Goal: Information Seeking & Learning: Check status

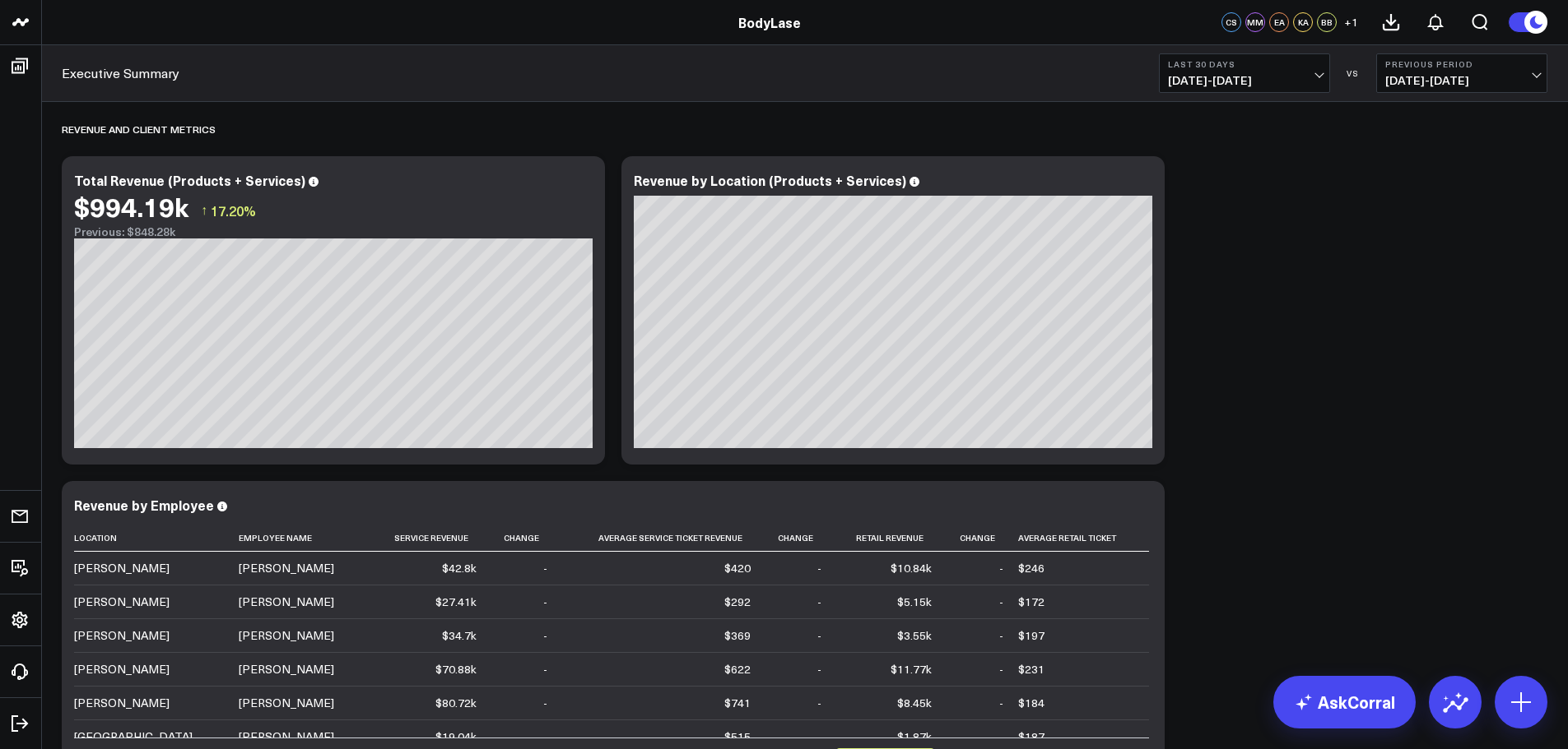
click at [1286, 76] on span "07/13/25 - 08/11/25" at bounding box center [1244, 81] width 153 height 13
click at [1221, 498] on link "YTD" at bounding box center [1244, 493] width 169 height 31
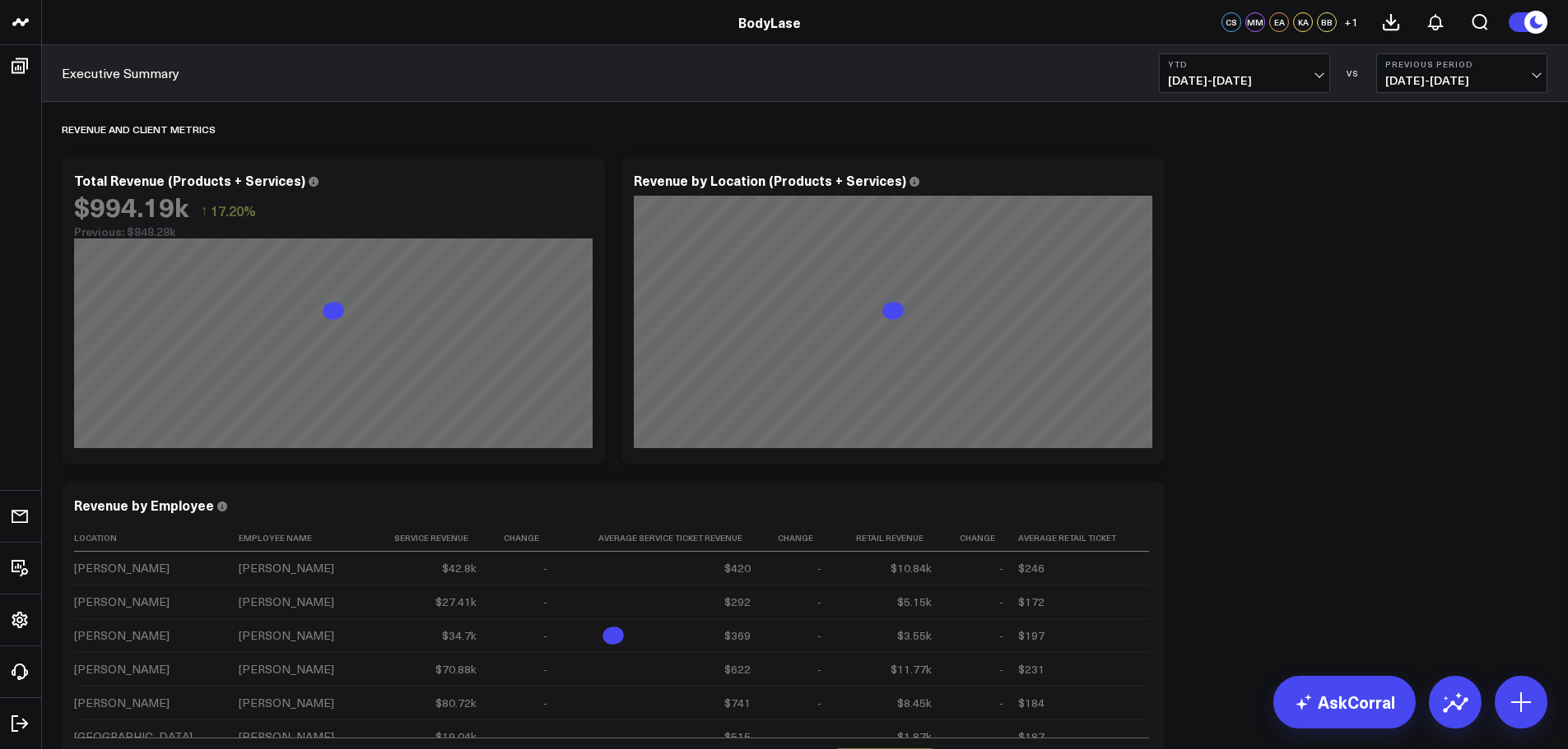
click at [1481, 71] on button "Previous Period 05/23/24 - 12/31/24" at bounding box center [1461, 73] width 171 height 40
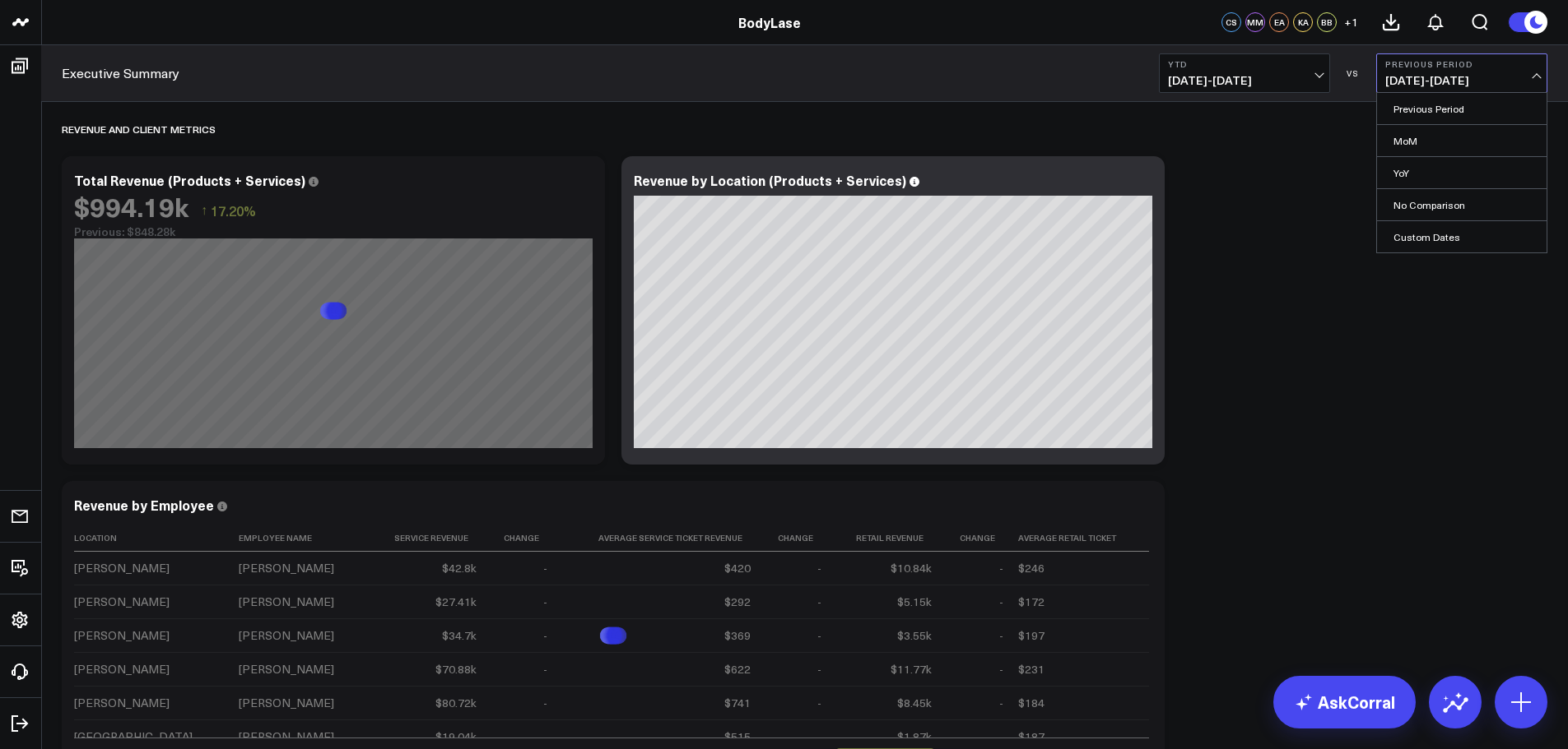
click at [1283, 66] on b "YTD" at bounding box center [1244, 64] width 153 height 10
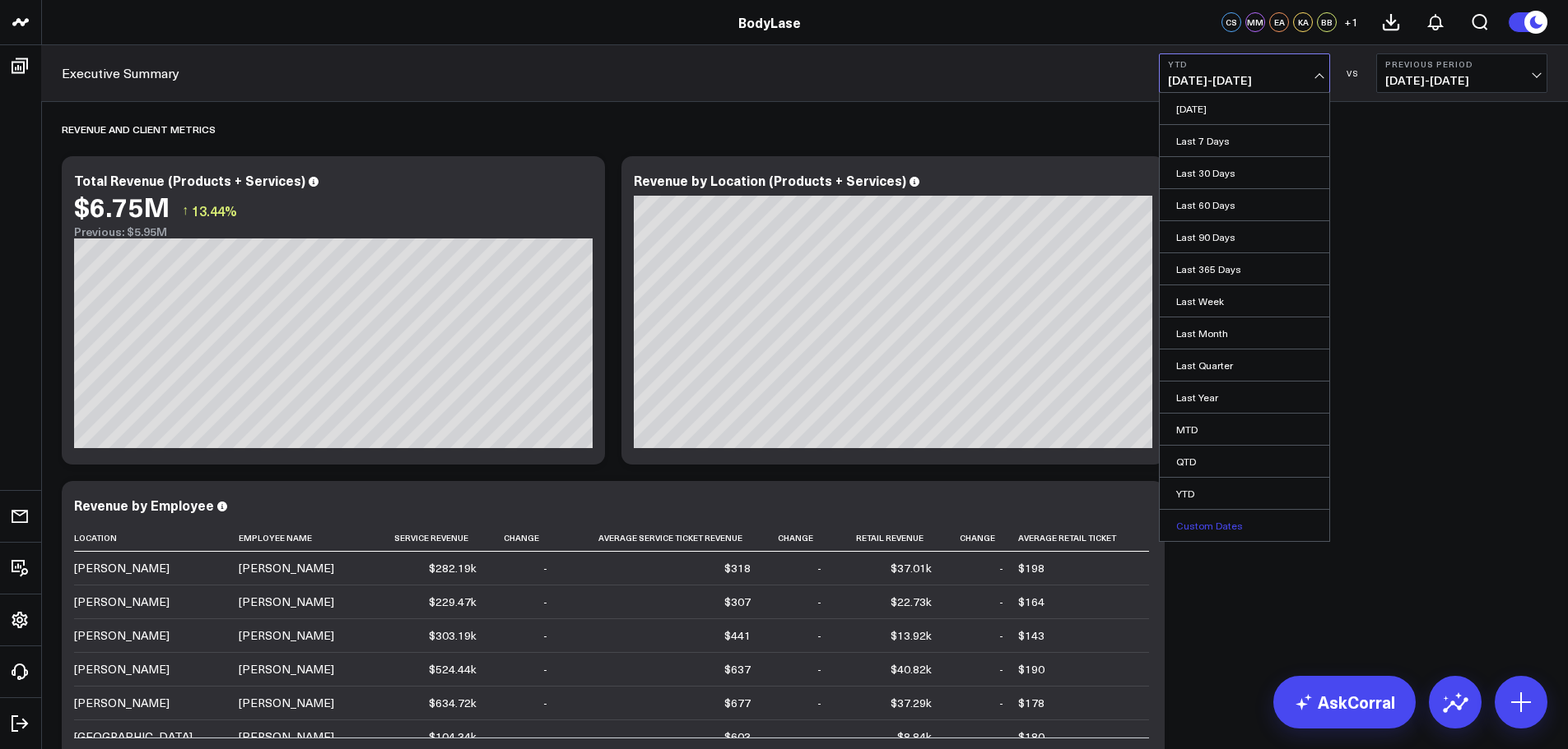
click at [1204, 530] on link "Custom Dates" at bounding box center [1244, 525] width 169 height 31
select select "7"
select select "2025"
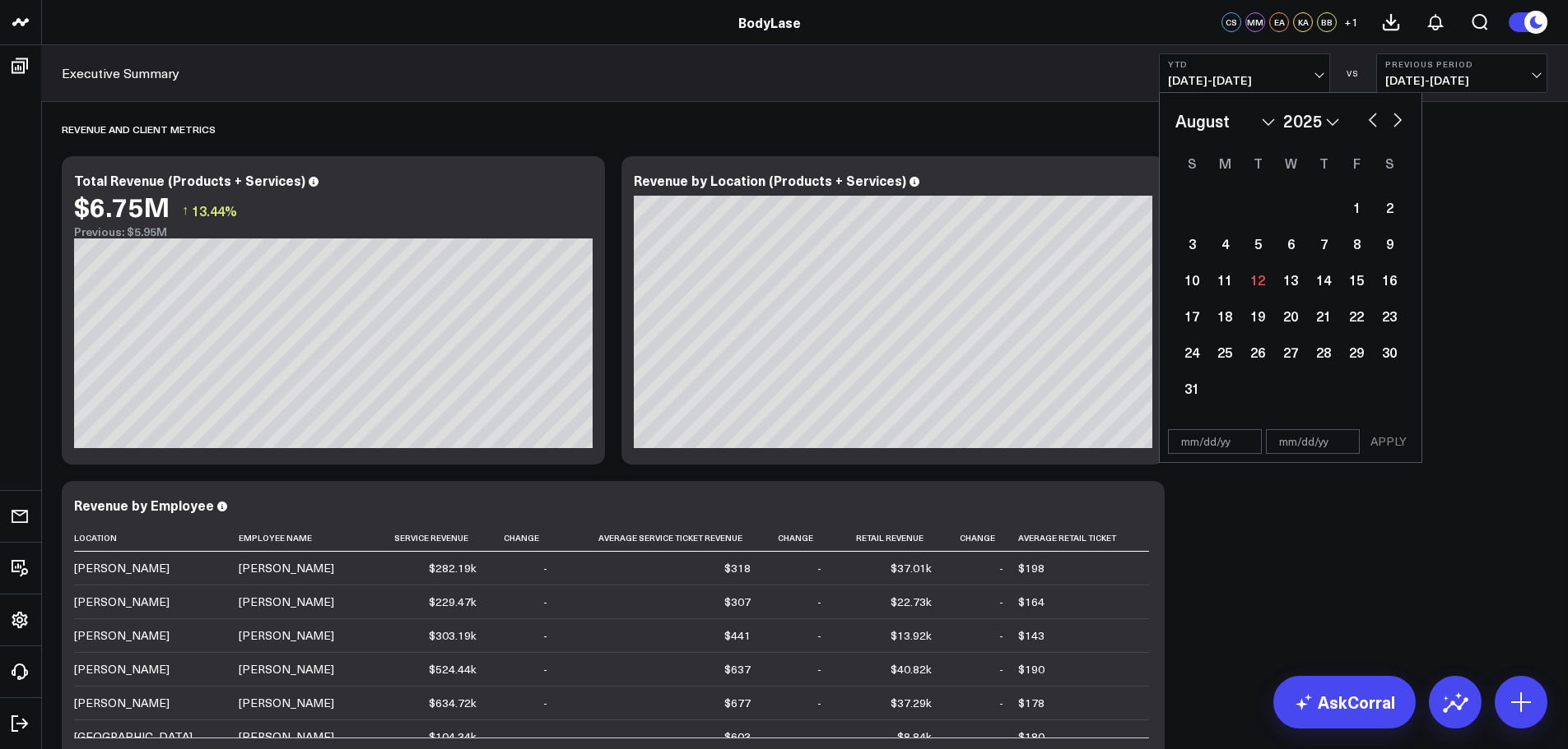
click at [1188, 456] on div "APPLY" at bounding box center [1290, 442] width 263 height 42
select select "7"
select select "2025"
click at [1187, 446] on input "text" at bounding box center [1215, 442] width 94 height 25
select select "7"
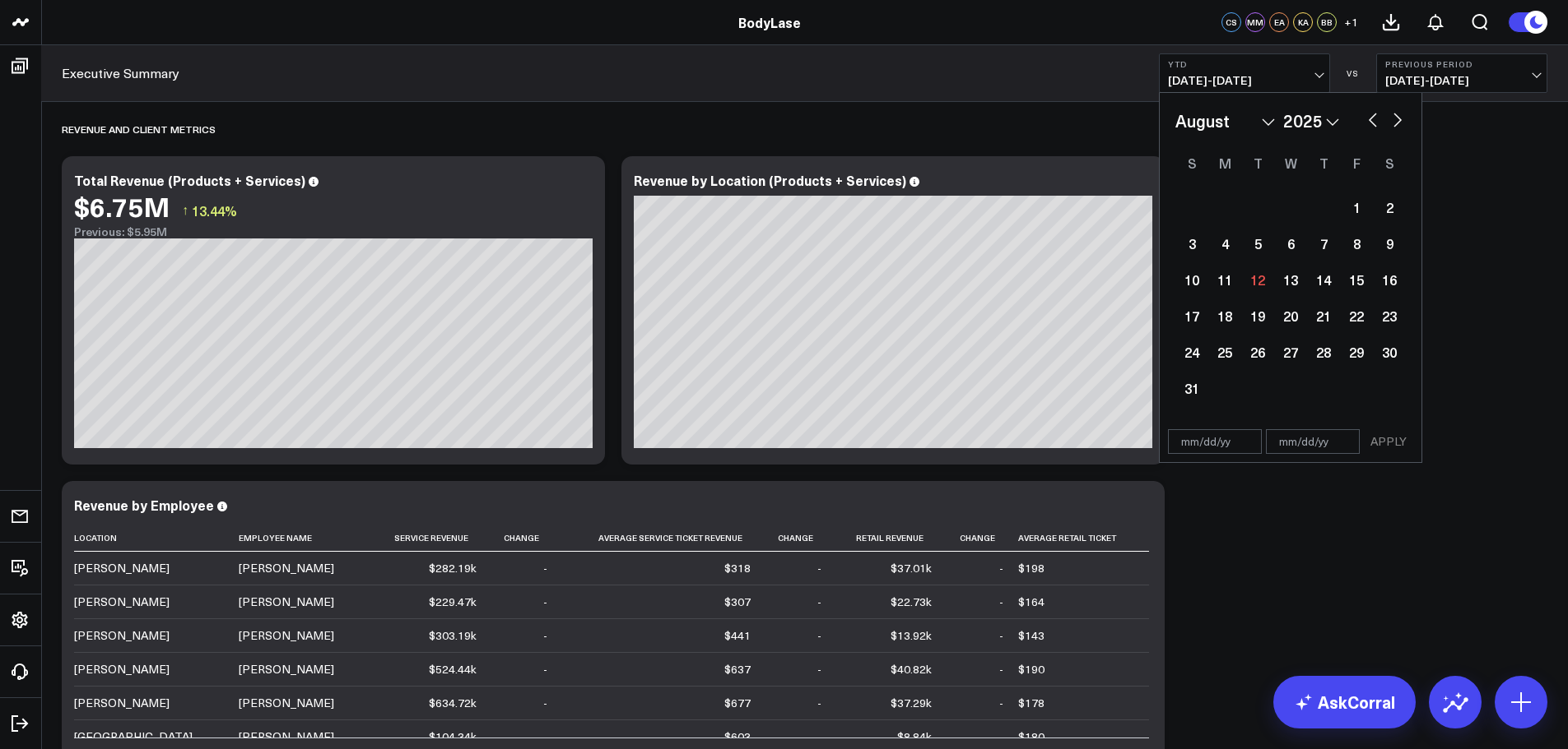
select select "2025"
type input "[DATE]"
select select "2025"
type input "[DATE]"
type input "0"
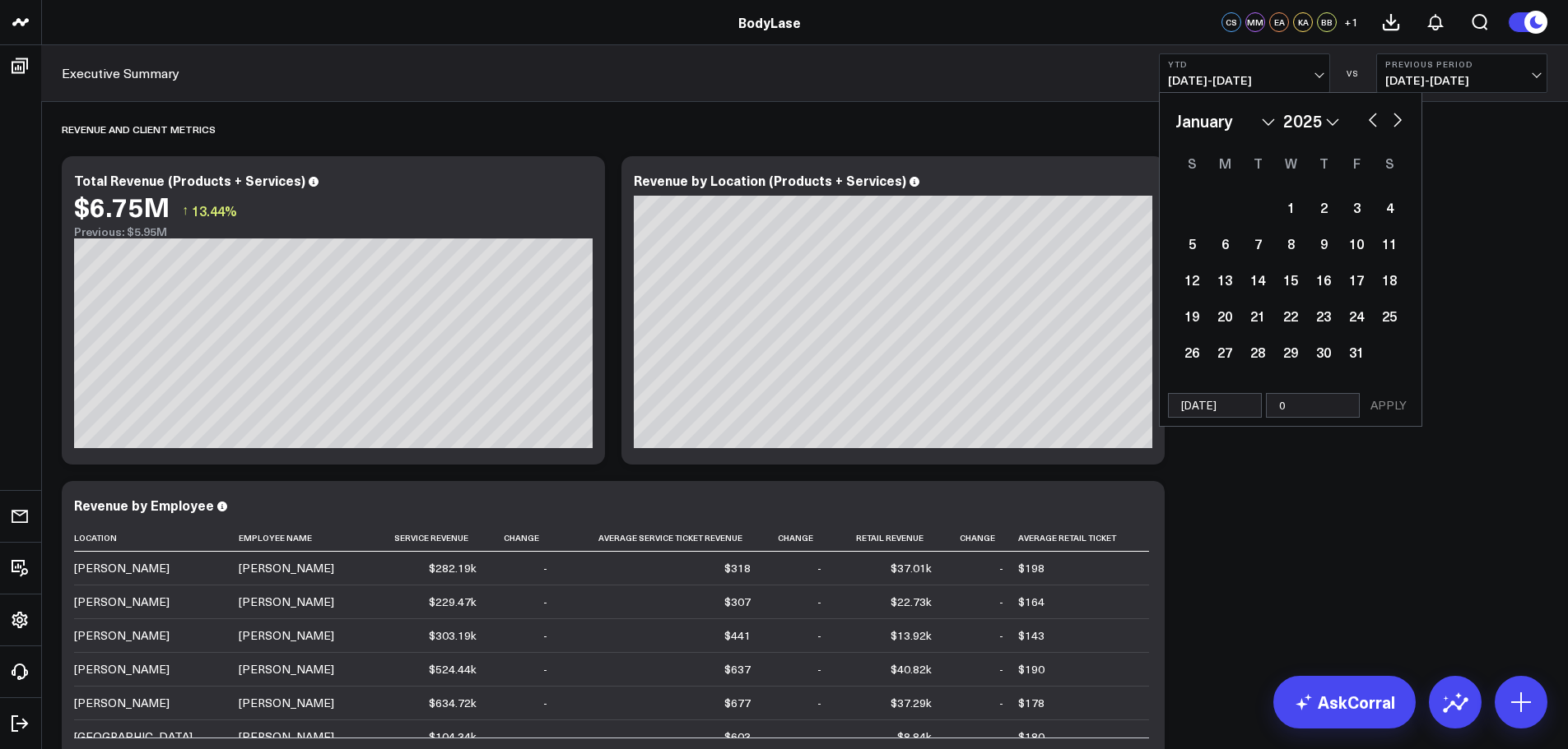
select select "2025"
type input "07/"
select select "2025"
type input "07/3"
select select "2025"
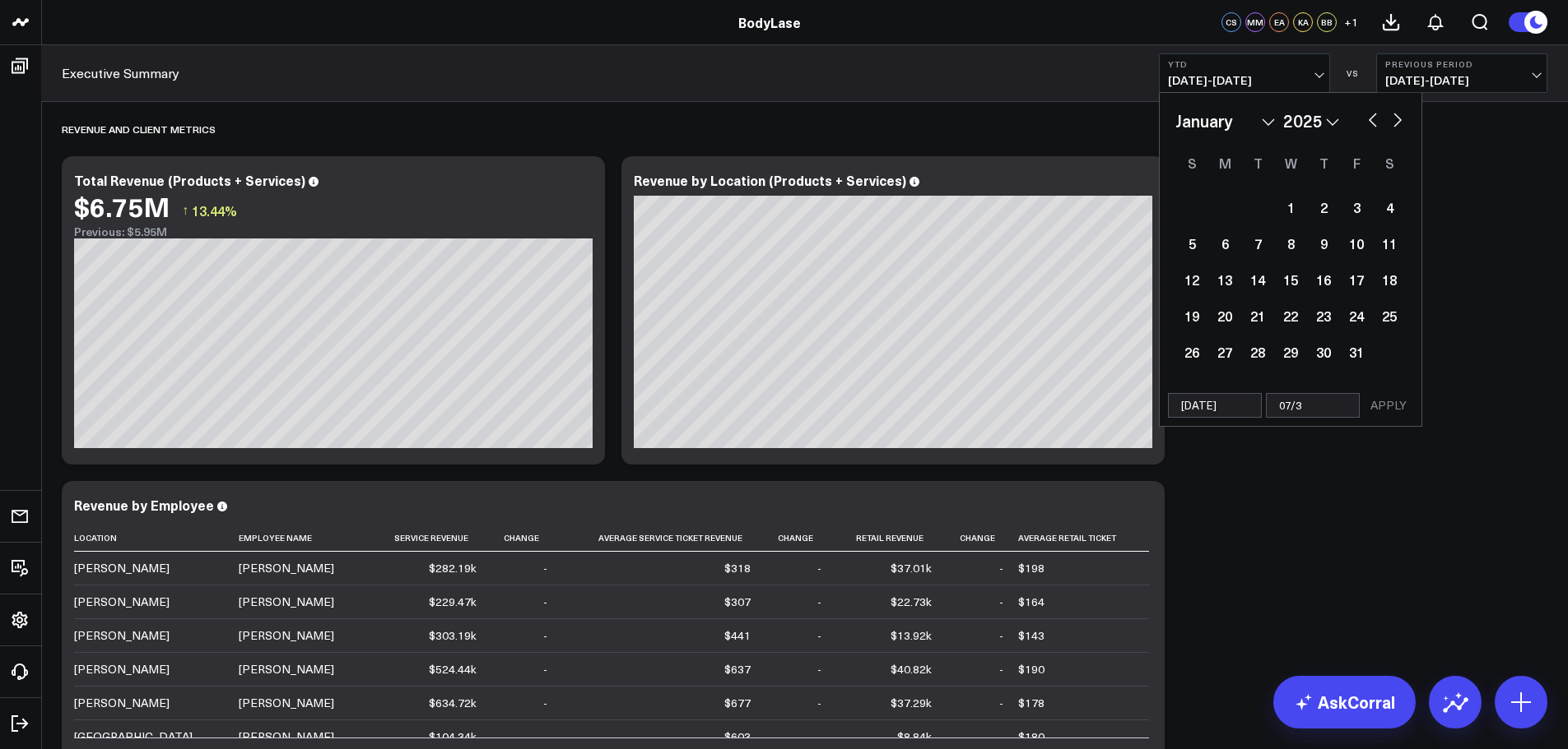
type input "07/31"
select select "2025"
type input "07/31/"
select select "2025"
type input "07/31/2"
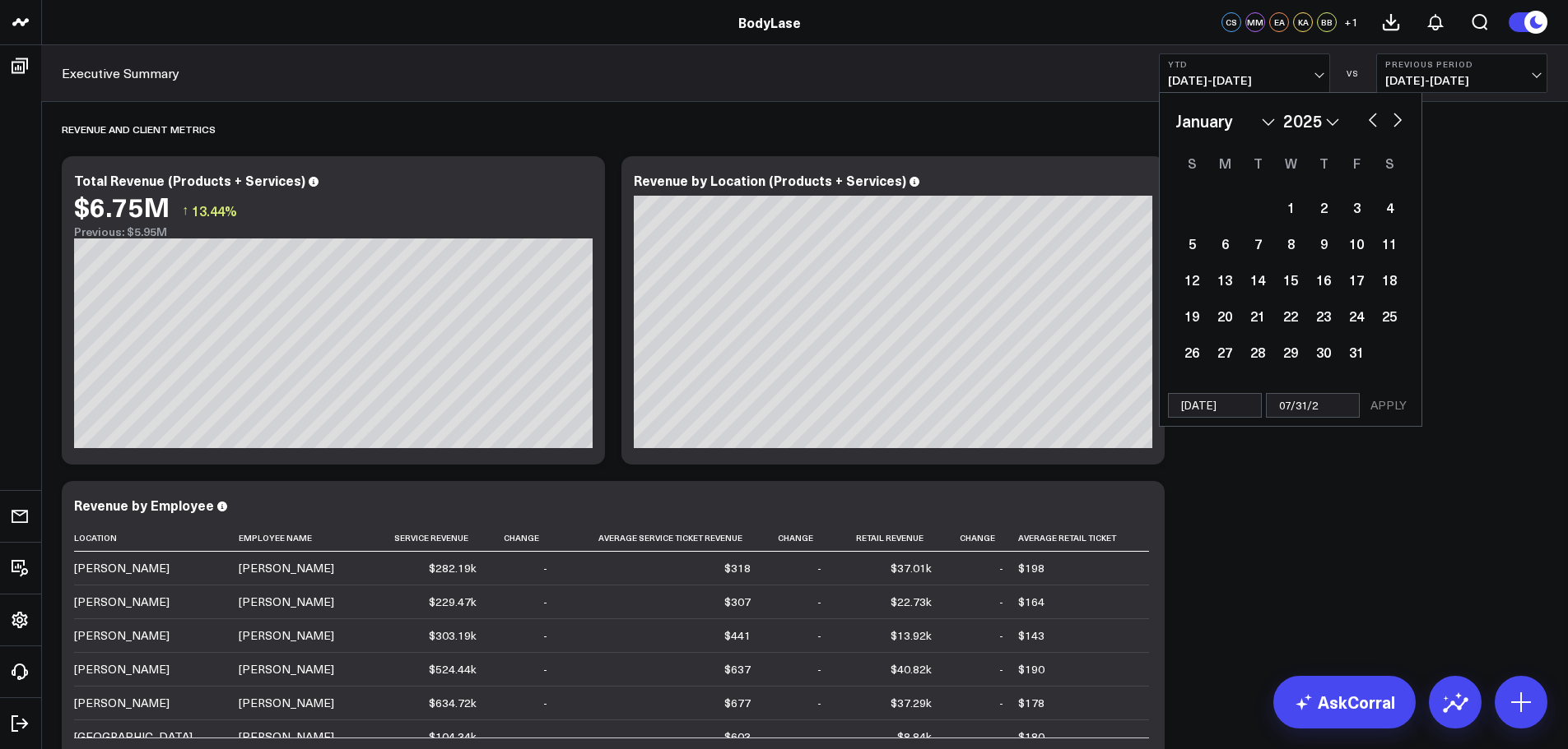
select select "2025"
type input "[DATE]"
select select "2025"
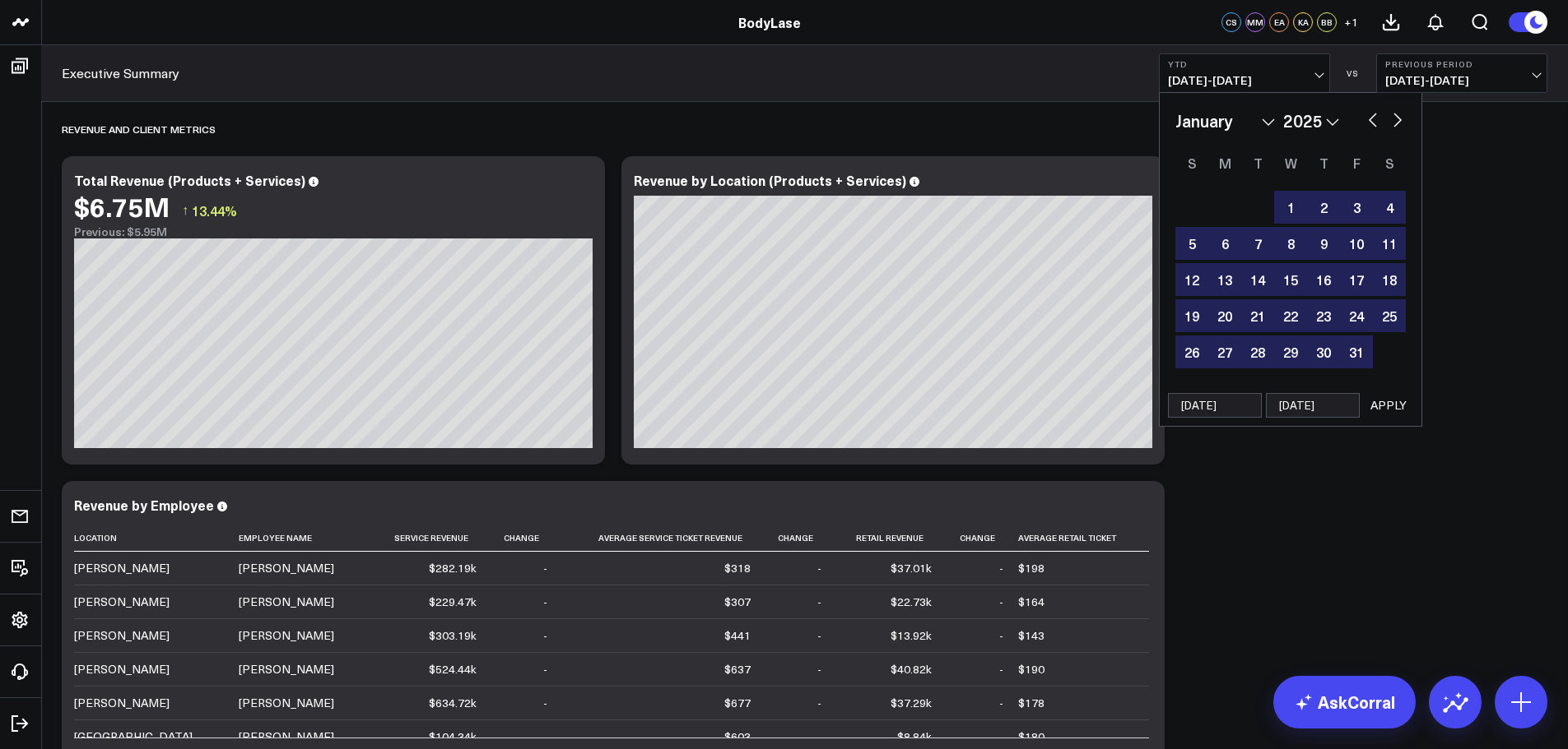
type input "[DATE]"
click at [1397, 405] on button "APPLY" at bounding box center [1388, 405] width 50 height 25
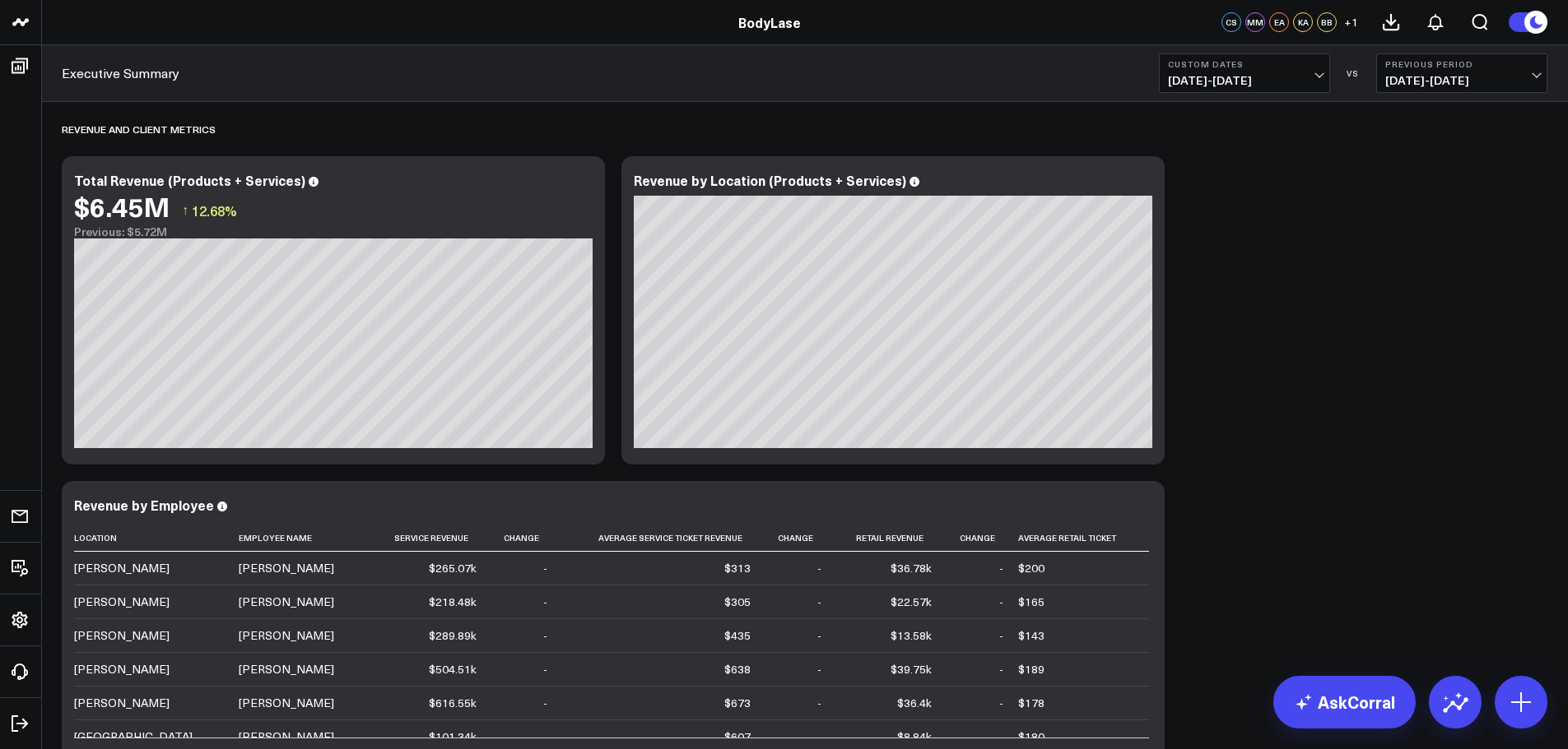
click at [1425, 89] on button "Previous Period 06/03/24 - 12/31/24" at bounding box center [1461, 73] width 171 height 40
click at [1423, 196] on link "No Comparison" at bounding box center [1461, 205] width 169 height 31
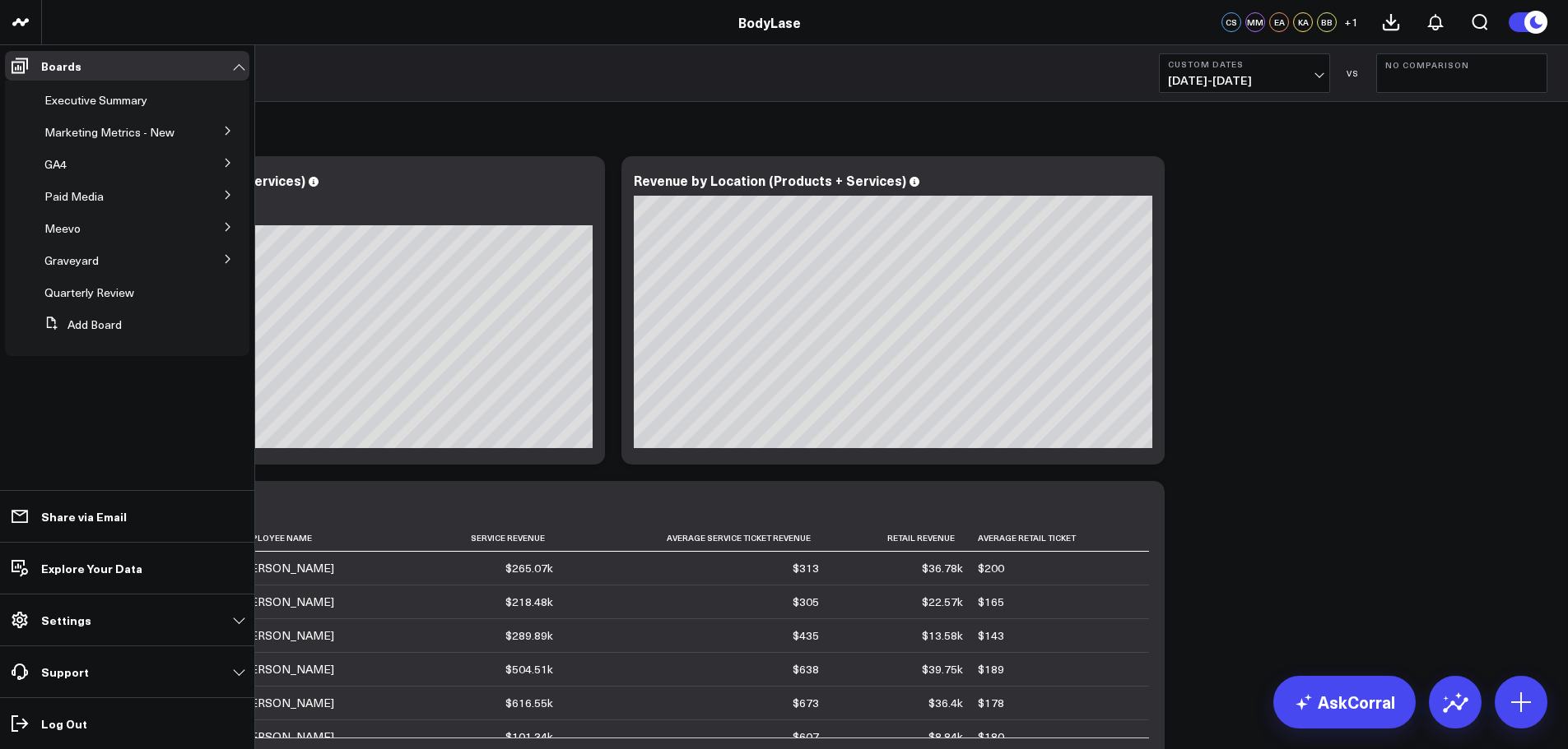
click at [226, 222] on icon at bounding box center [228, 227] width 10 height 10
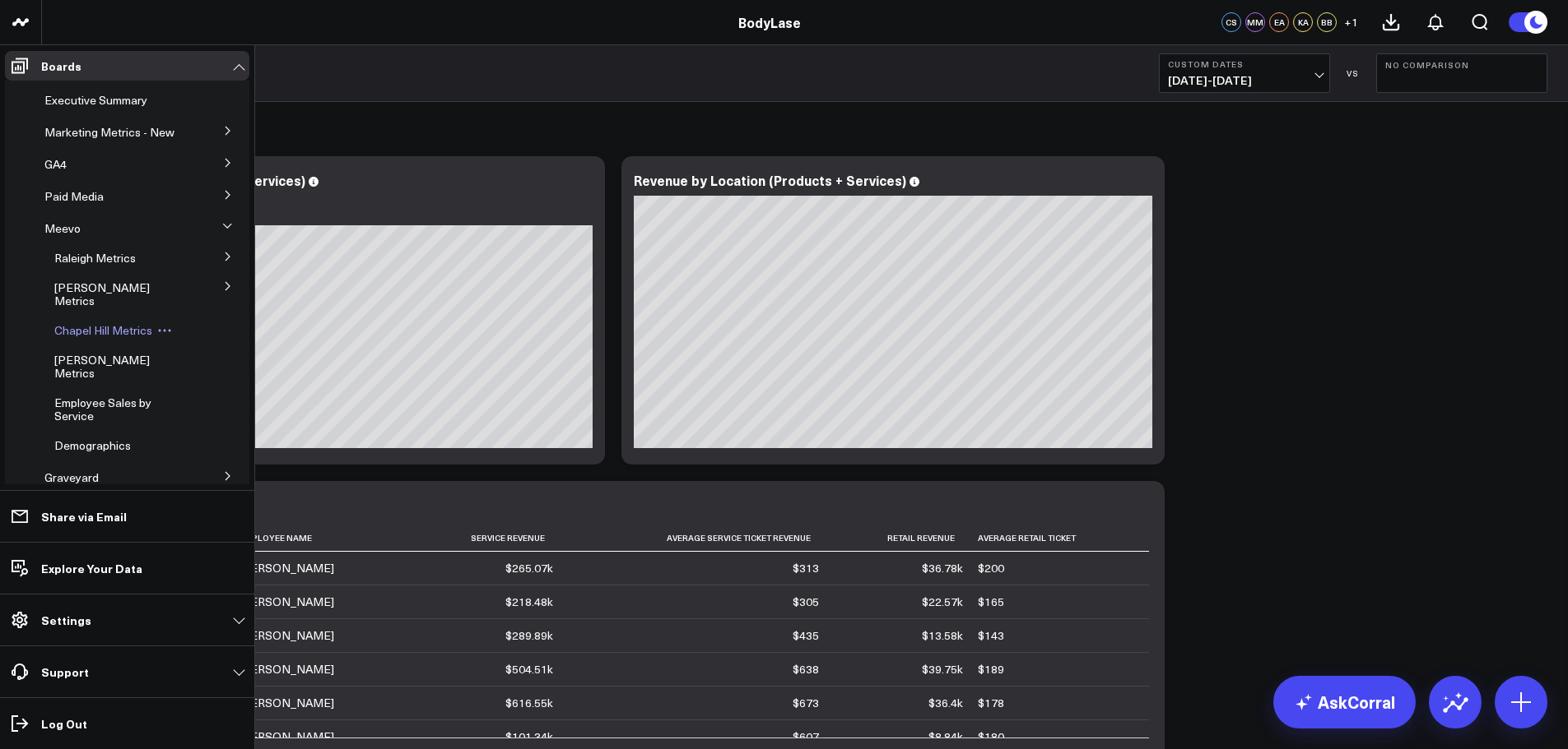
click at [96, 333] on span "Chapel Hill Metrics" at bounding box center [103, 330] width 98 height 16
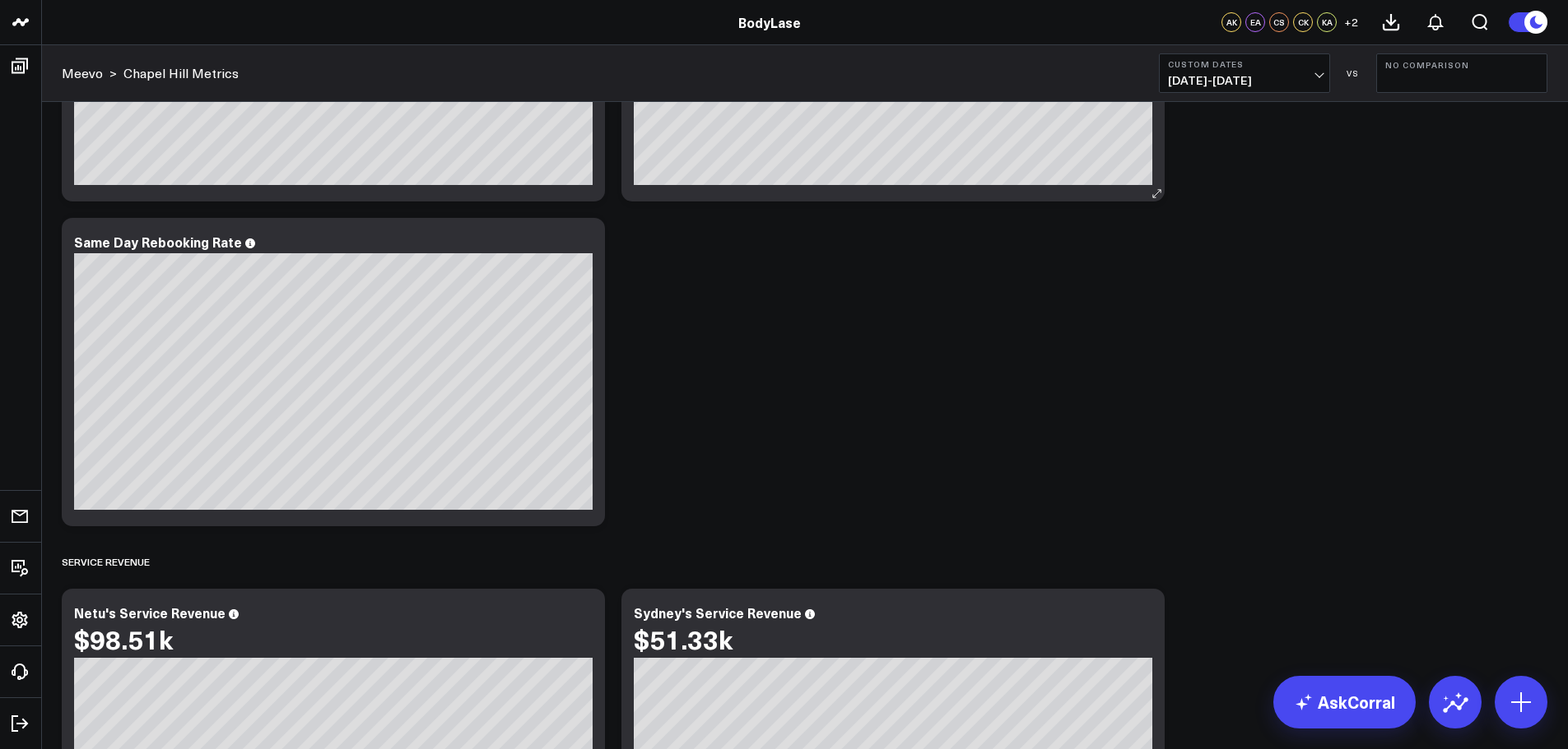
scroll to position [1152, 0]
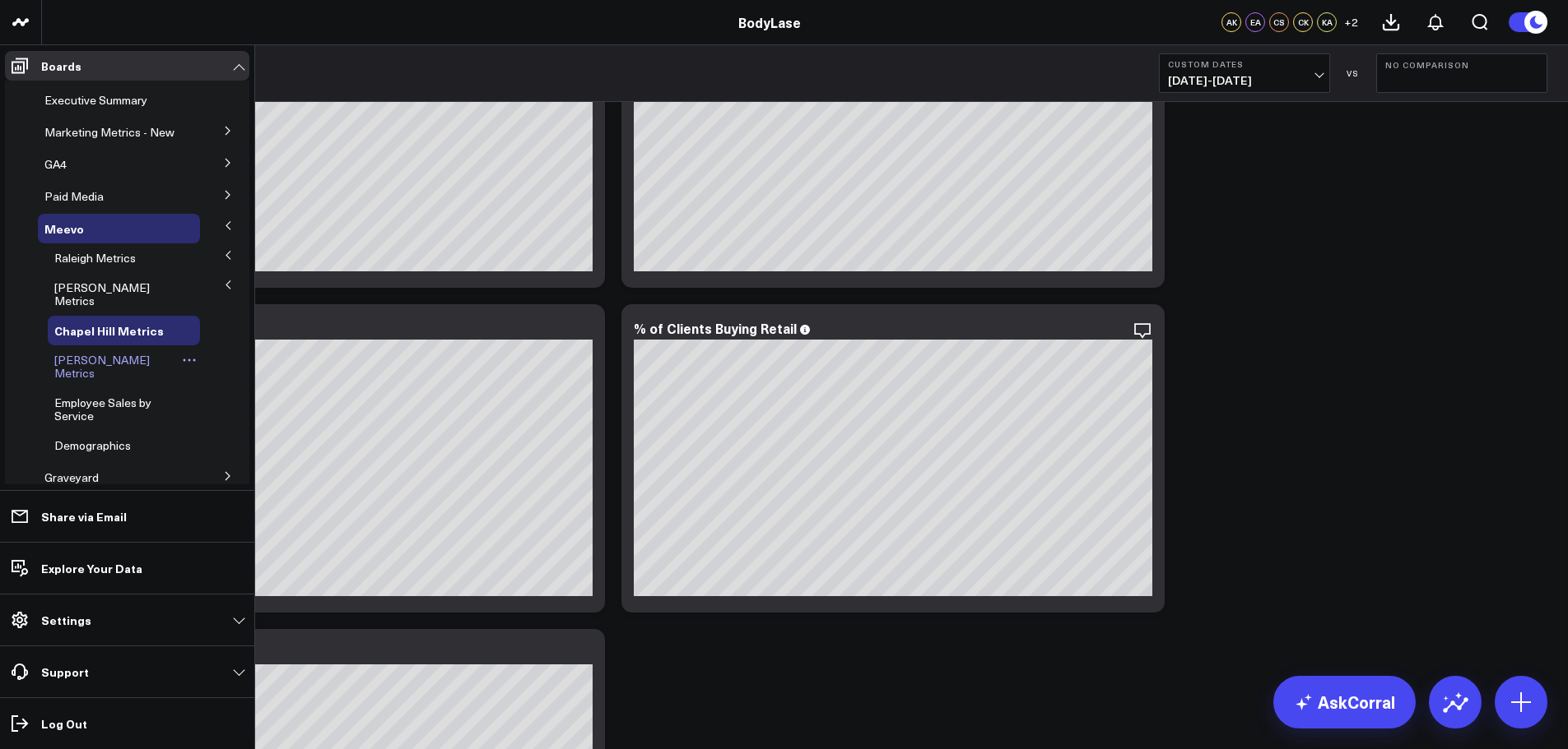
click at [91, 364] on span "[PERSON_NAME] Metrics" at bounding box center [102, 367] width 96 height 29
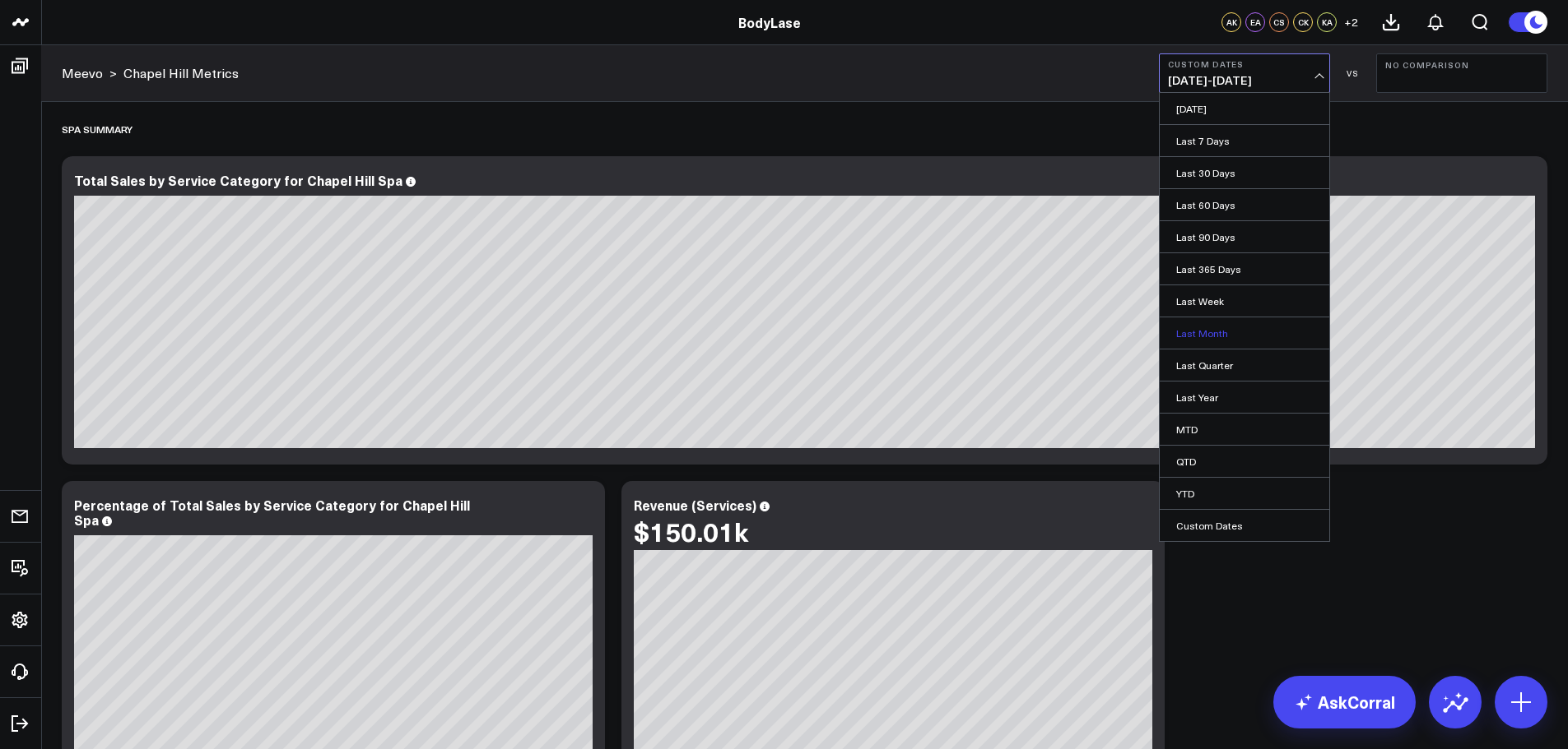
click at [1192, 339] on link "Last Month" at bounding box center [1244, 333] width 169 height 31
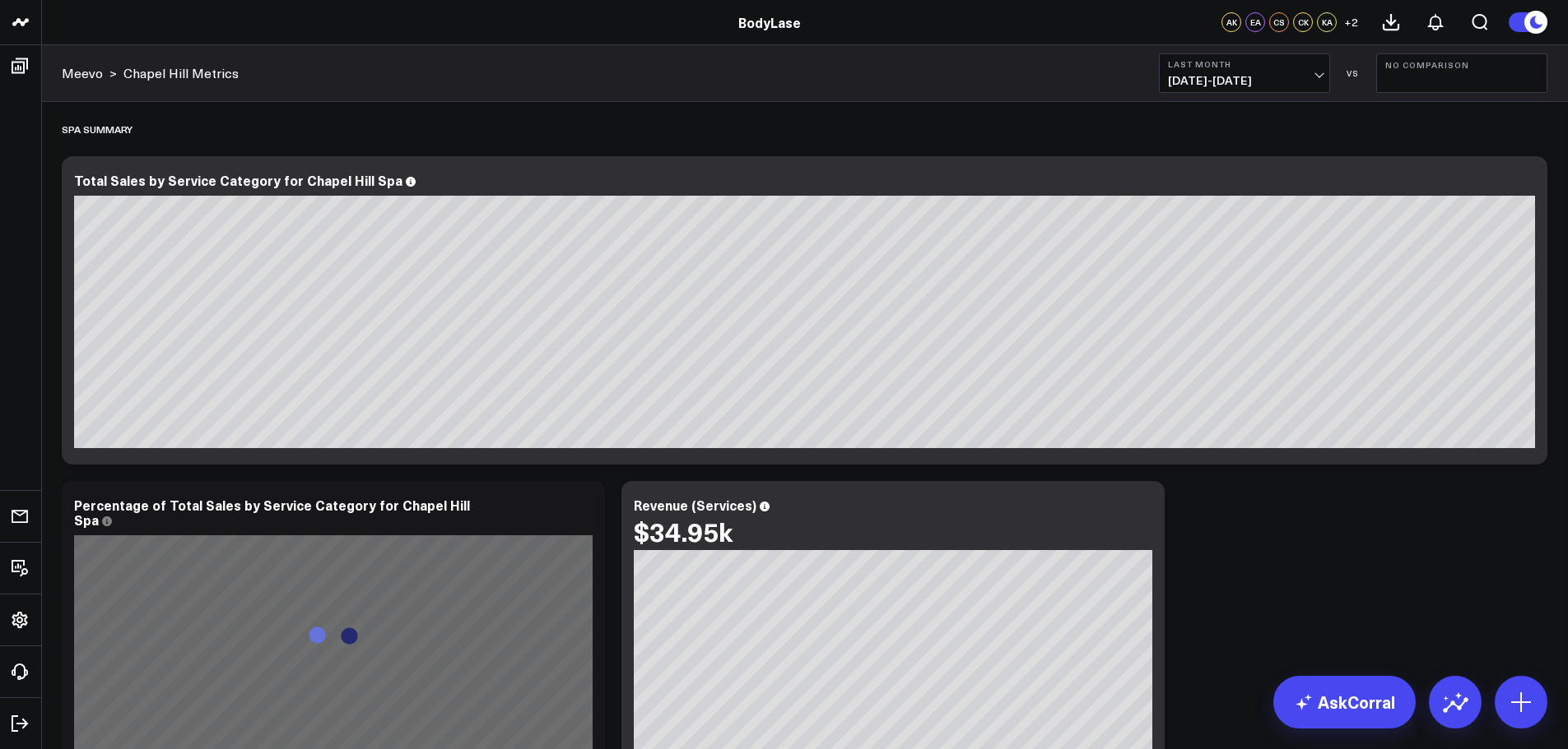
click at [1454, 84] on button "No Comparison" at bounding box center [1461, 73] width 171 height 40
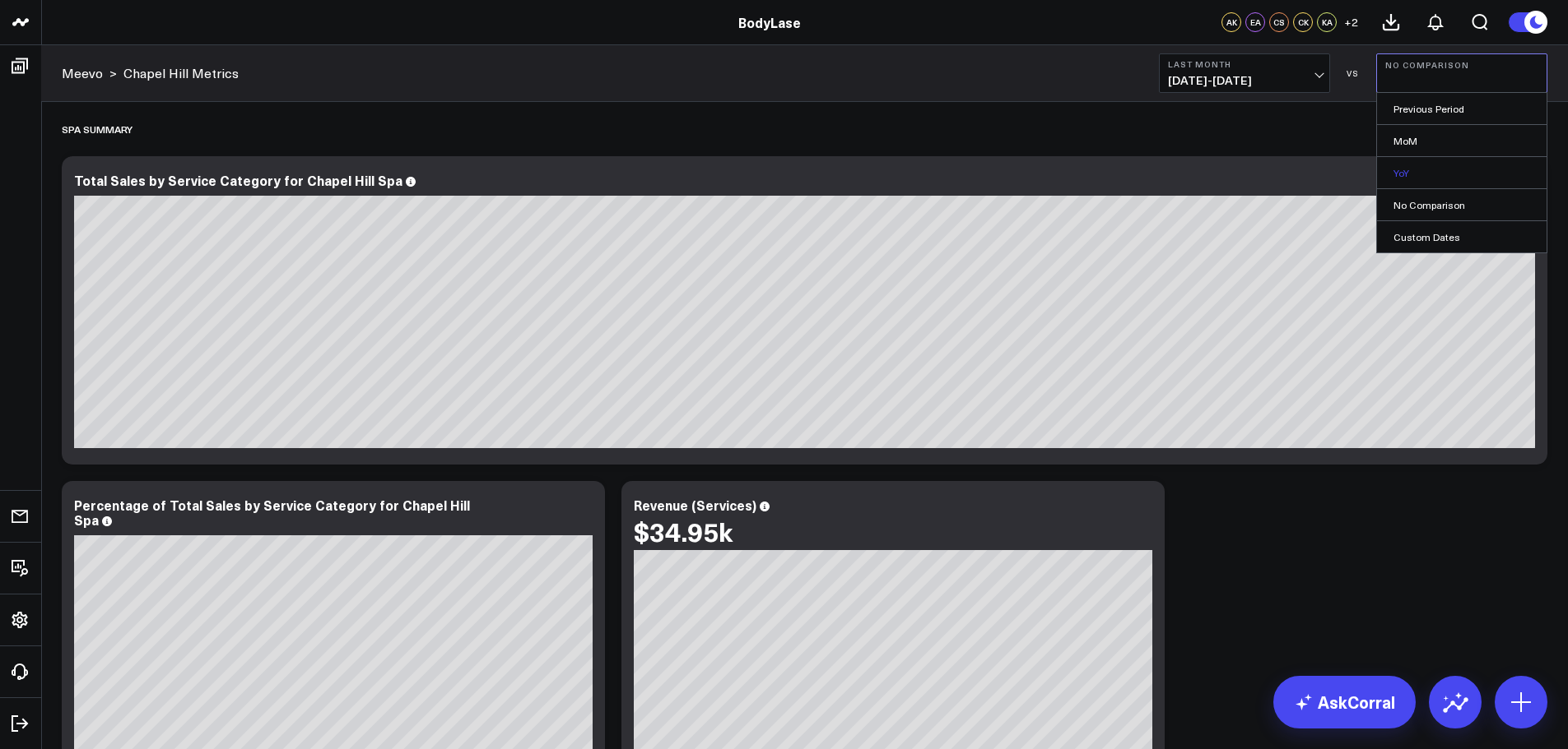
click at [1424, 174] on link "YoY" at bounding box center [1461, 172] width 169 height 31
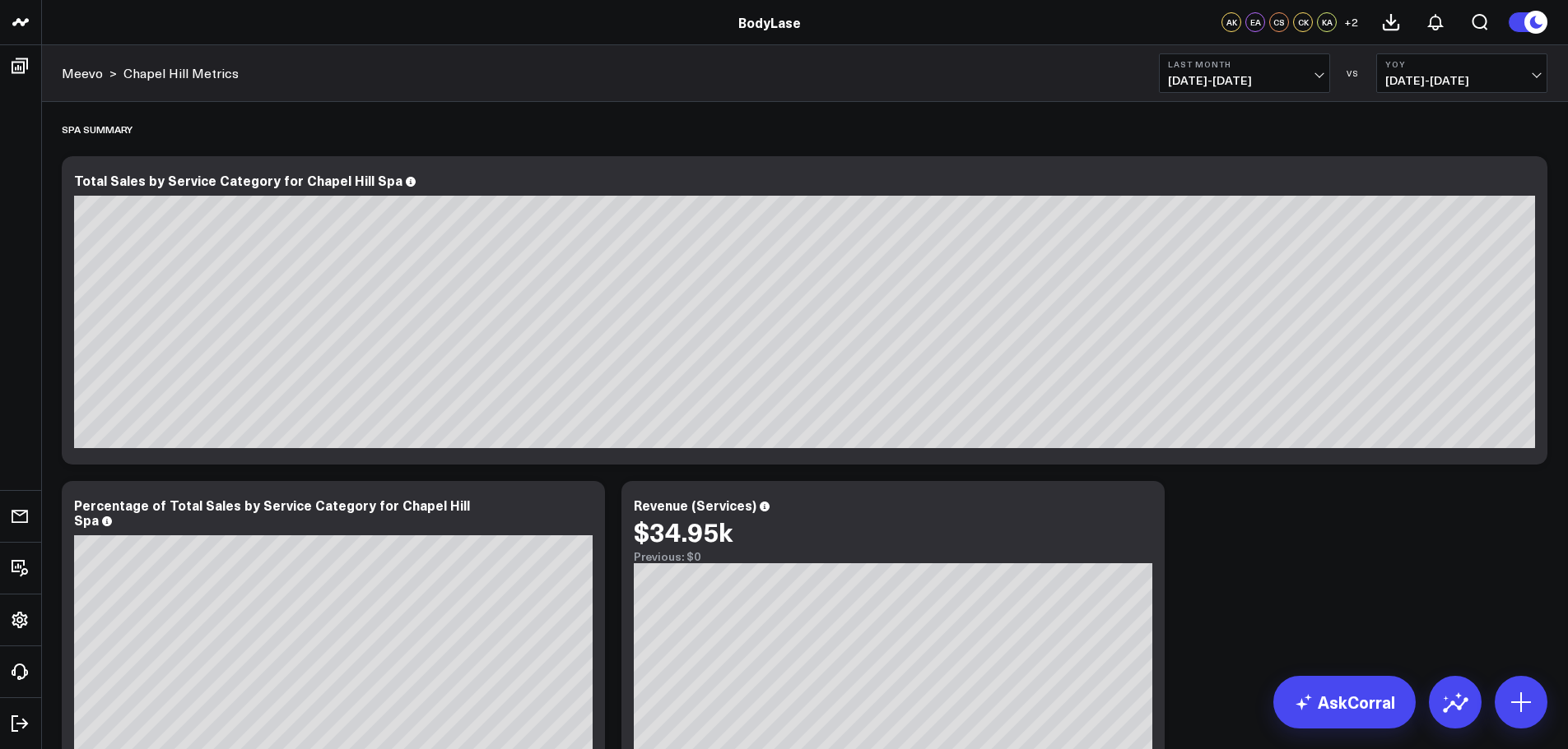
scroll to position [247, 0]
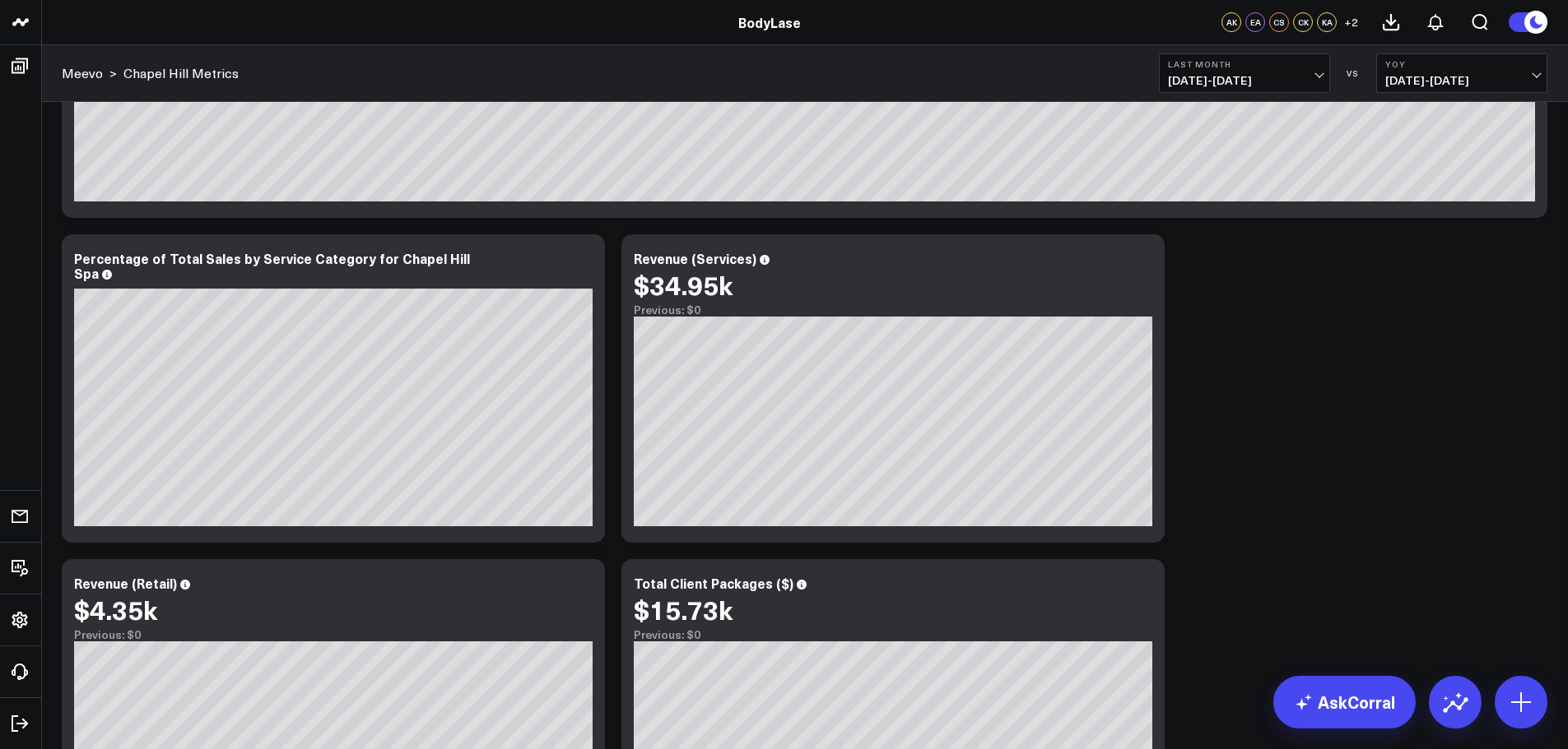
click at [1440, 74] on span "07/01/24 - 07/31/24" at bounding box center [1461, 81] width 153 height 13
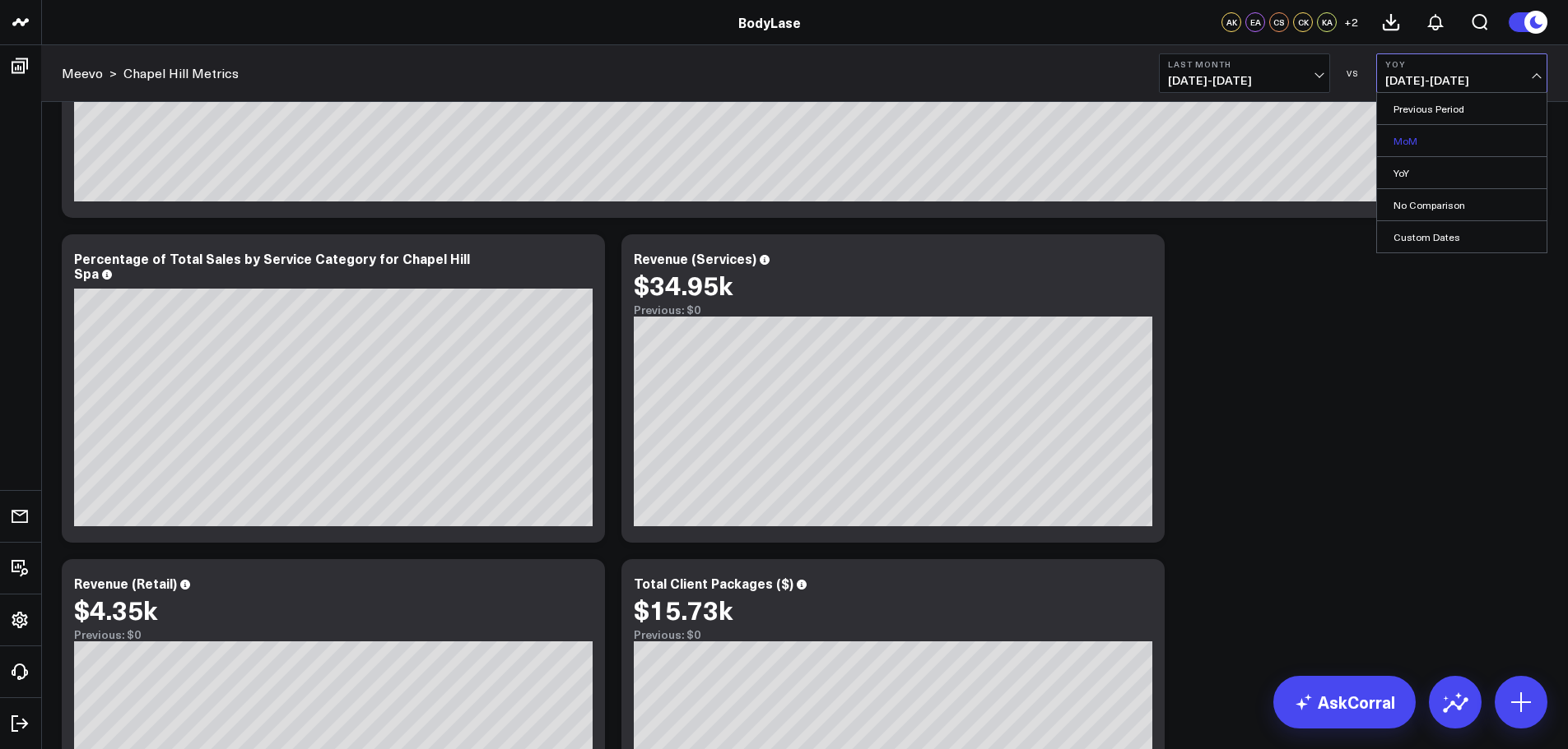
click at [1417, 139] on link "MoM" at bounding box center [1461, 140] width 169 height 31
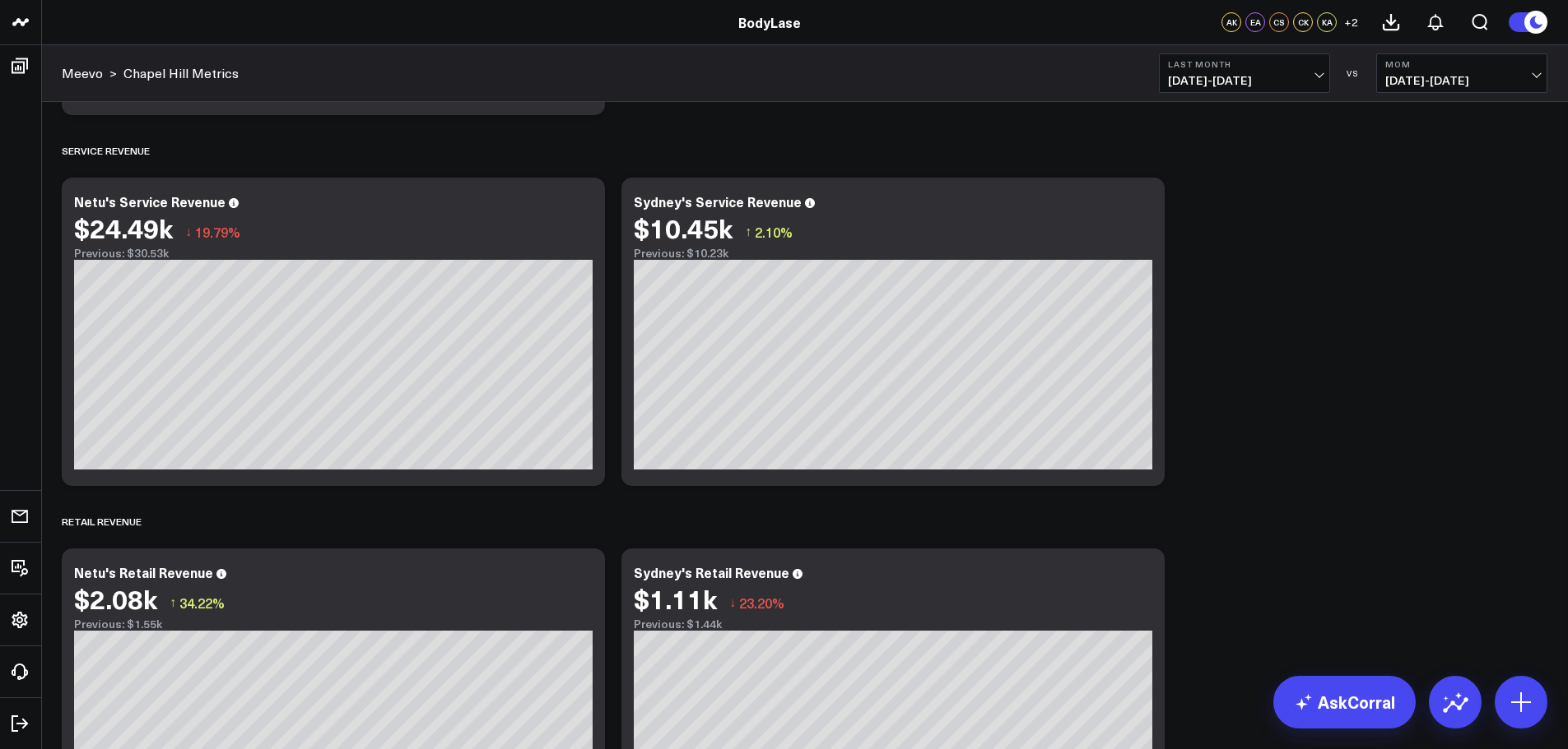
scroll to position [2056, 0]
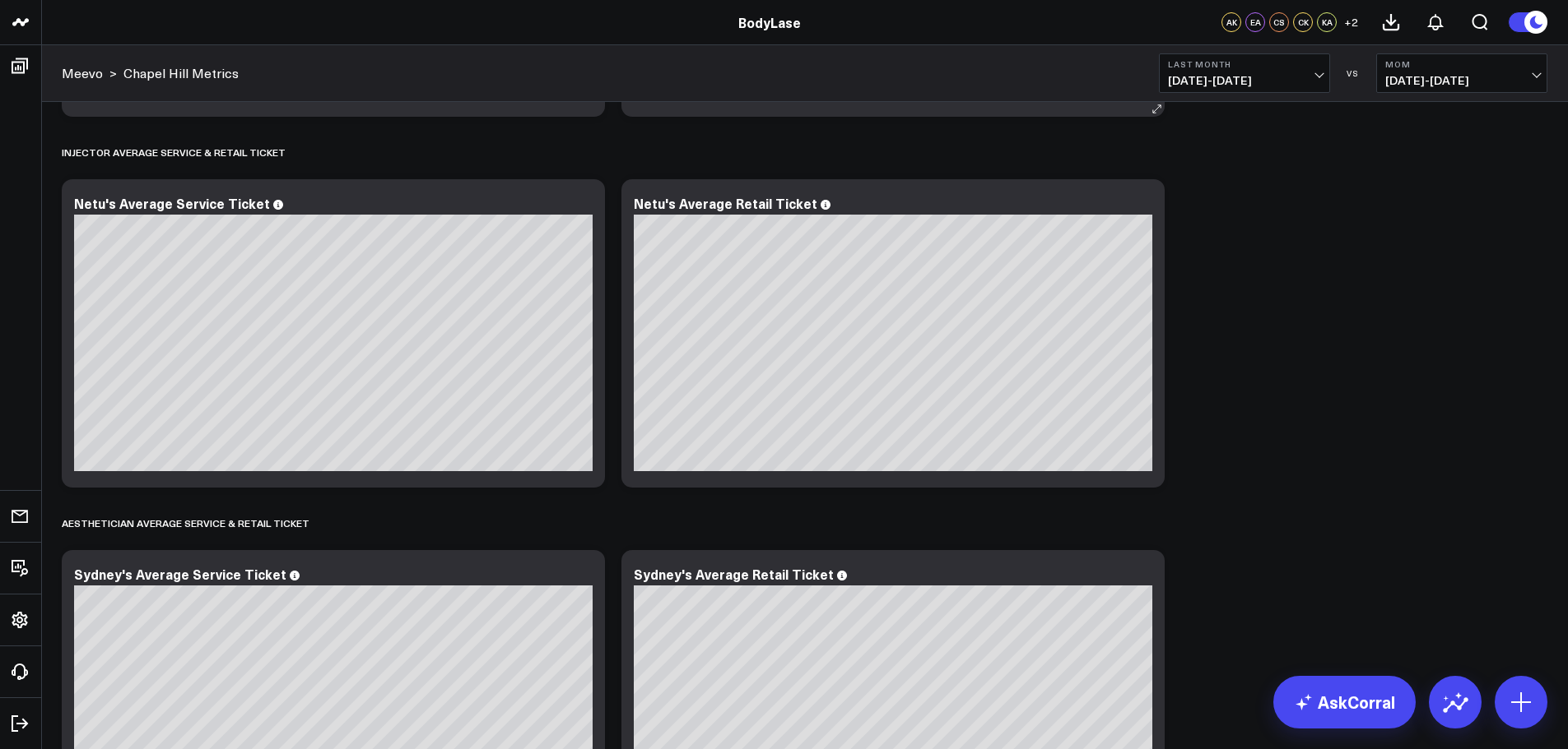
scroll to position [2550, 0]
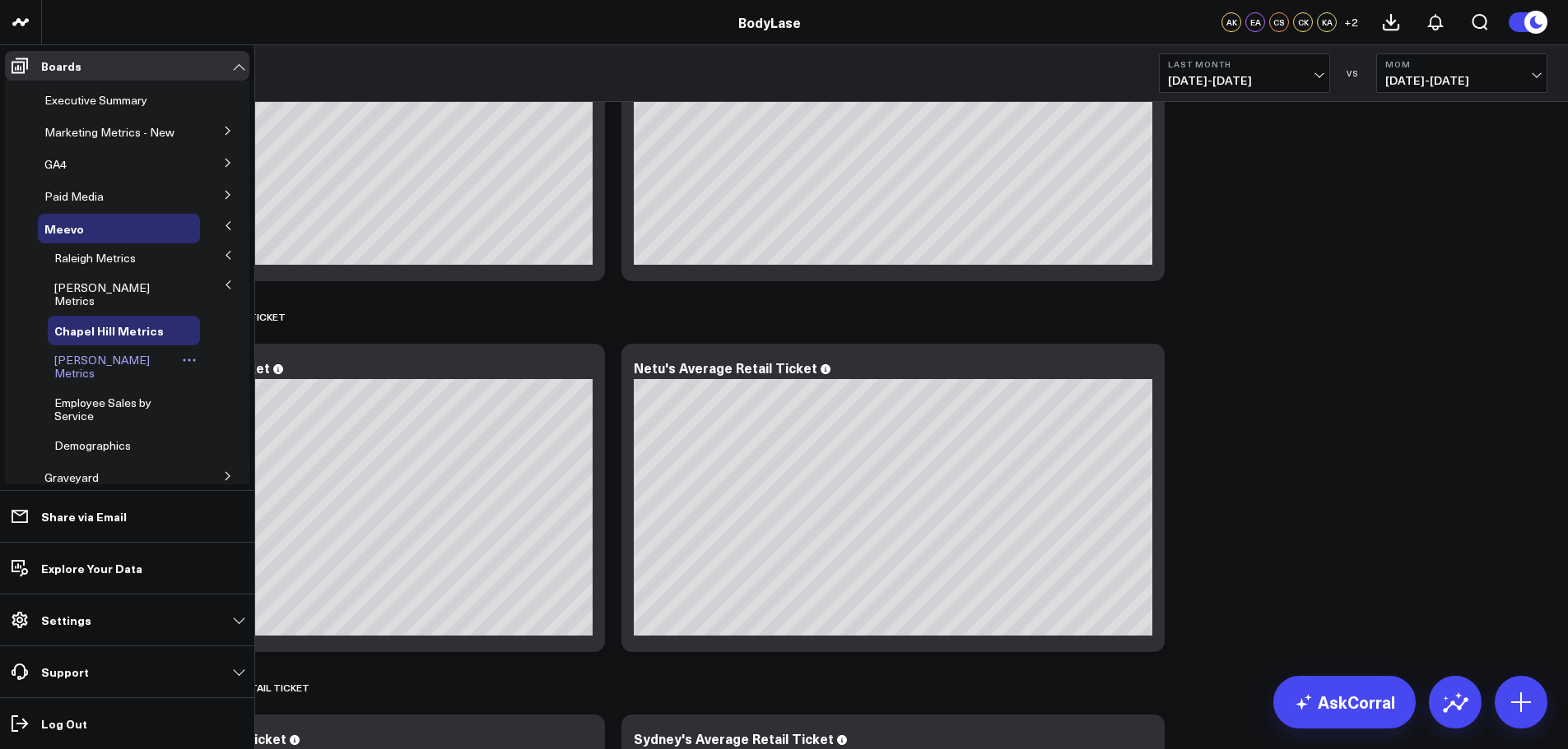
click at [102, 360] on span "[PERSON_NAME] Metrics" at bounding box center [102, 367] width 96 height 29
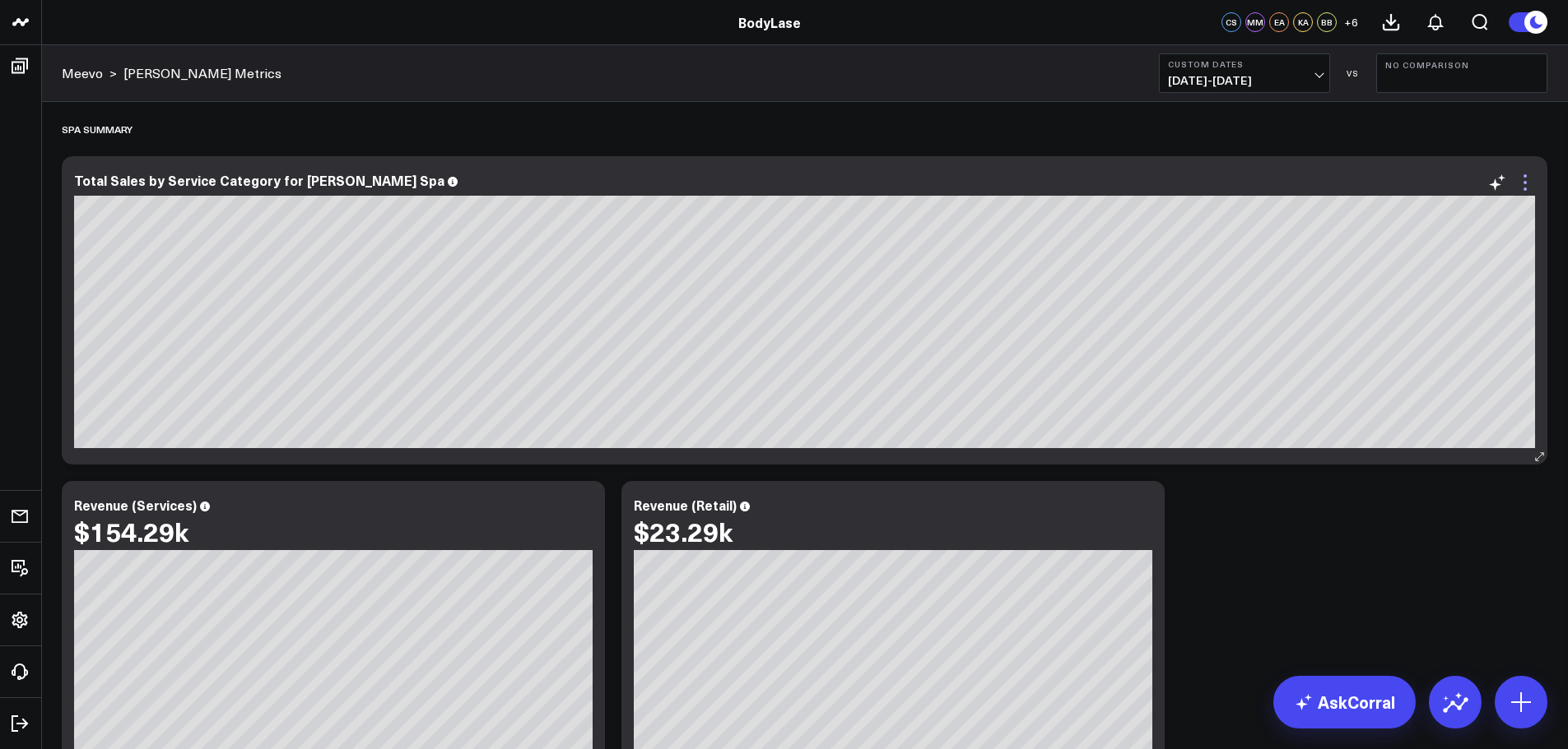
click at [1527, 188] on icon at bounding box center [1525, 182] width 19 height 19
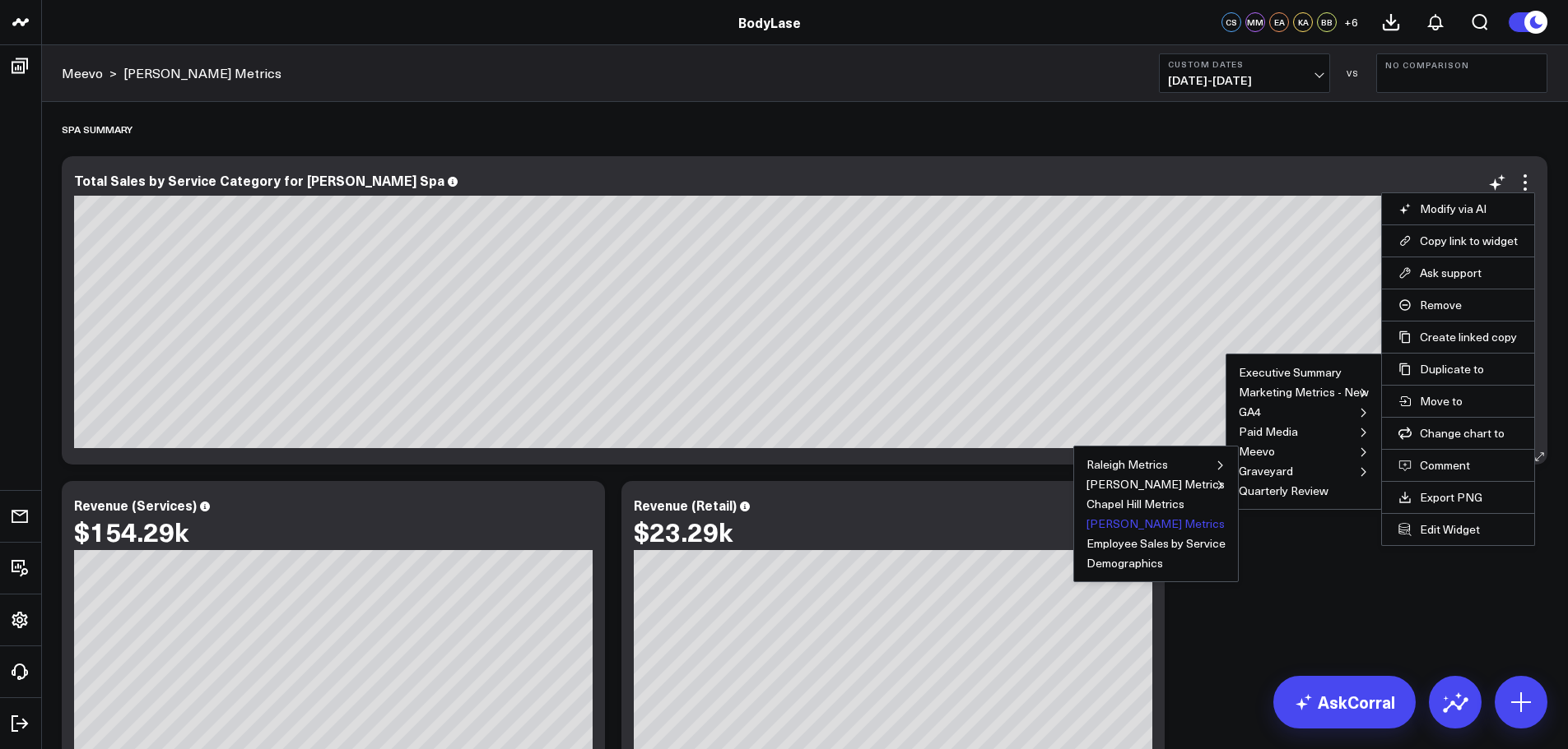
click at [1124, 521] on button "[PERSON_NAME] Metrics" at bounding box center [1155, 523] width 138 height 12
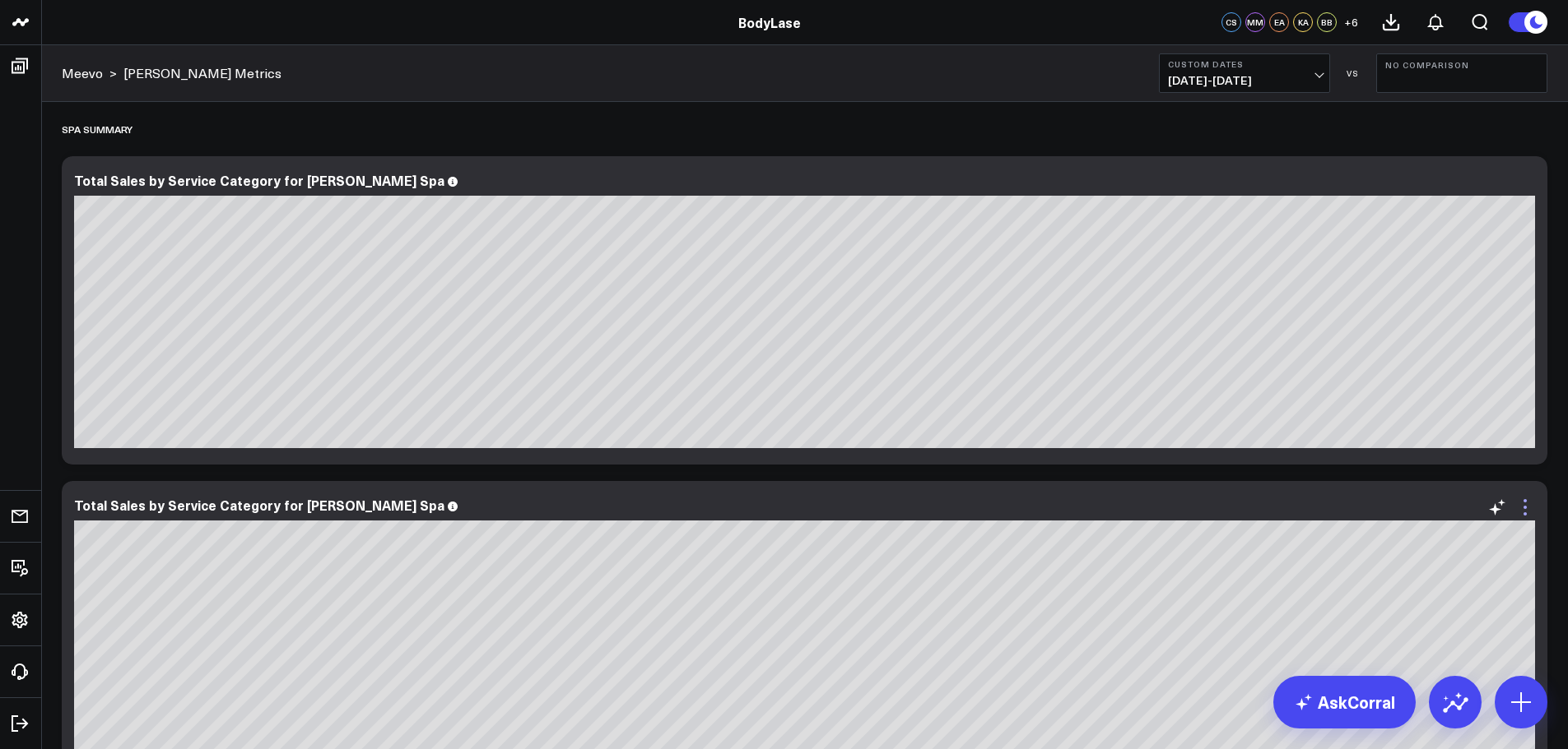
click at [1528, 510] on icon at bounding box center [1525, 507] width 19 height 19
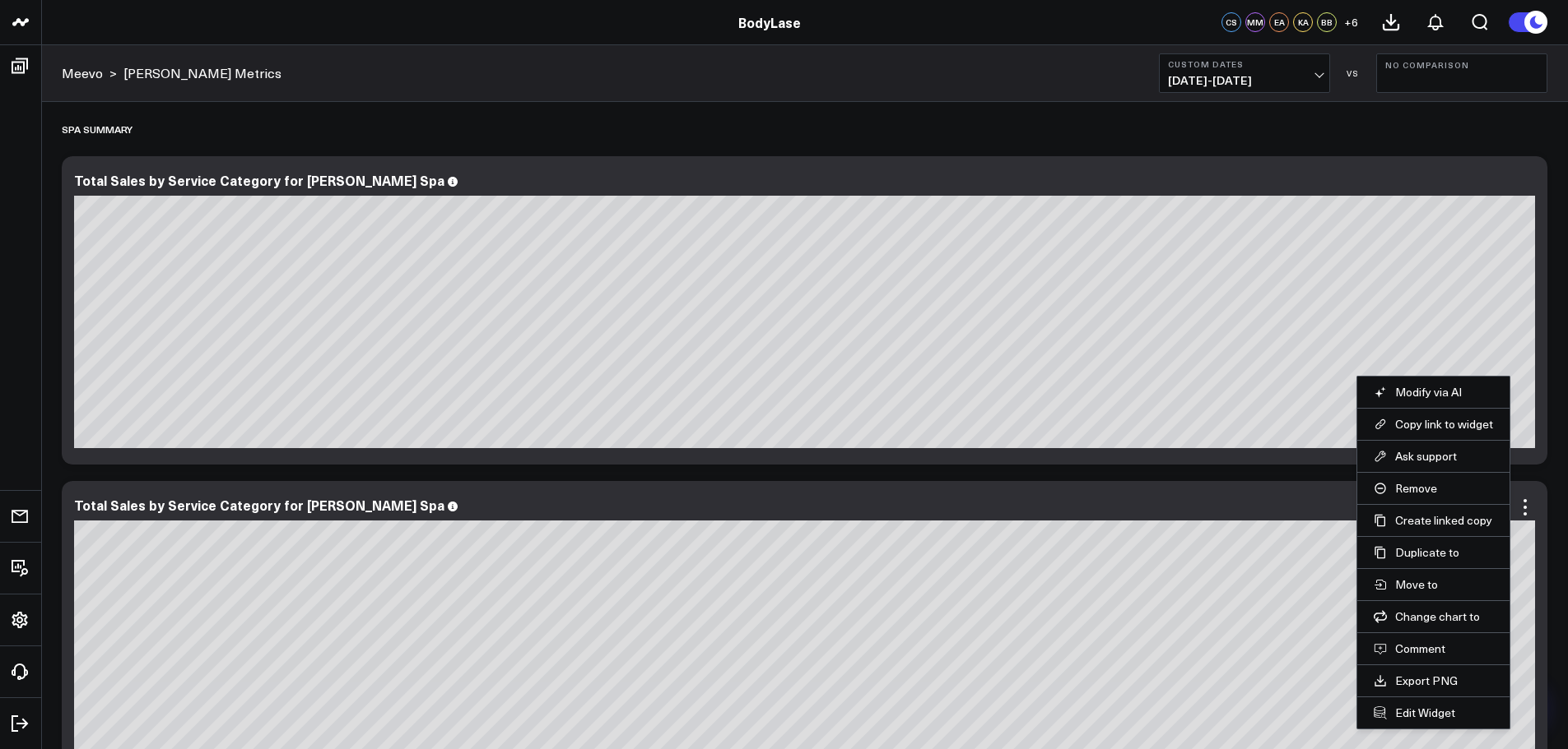
click at [1214, 487] on div "Total Sales by Service Category for Clayton Spa" at bounding box center [804, 635] width 1486 height 308
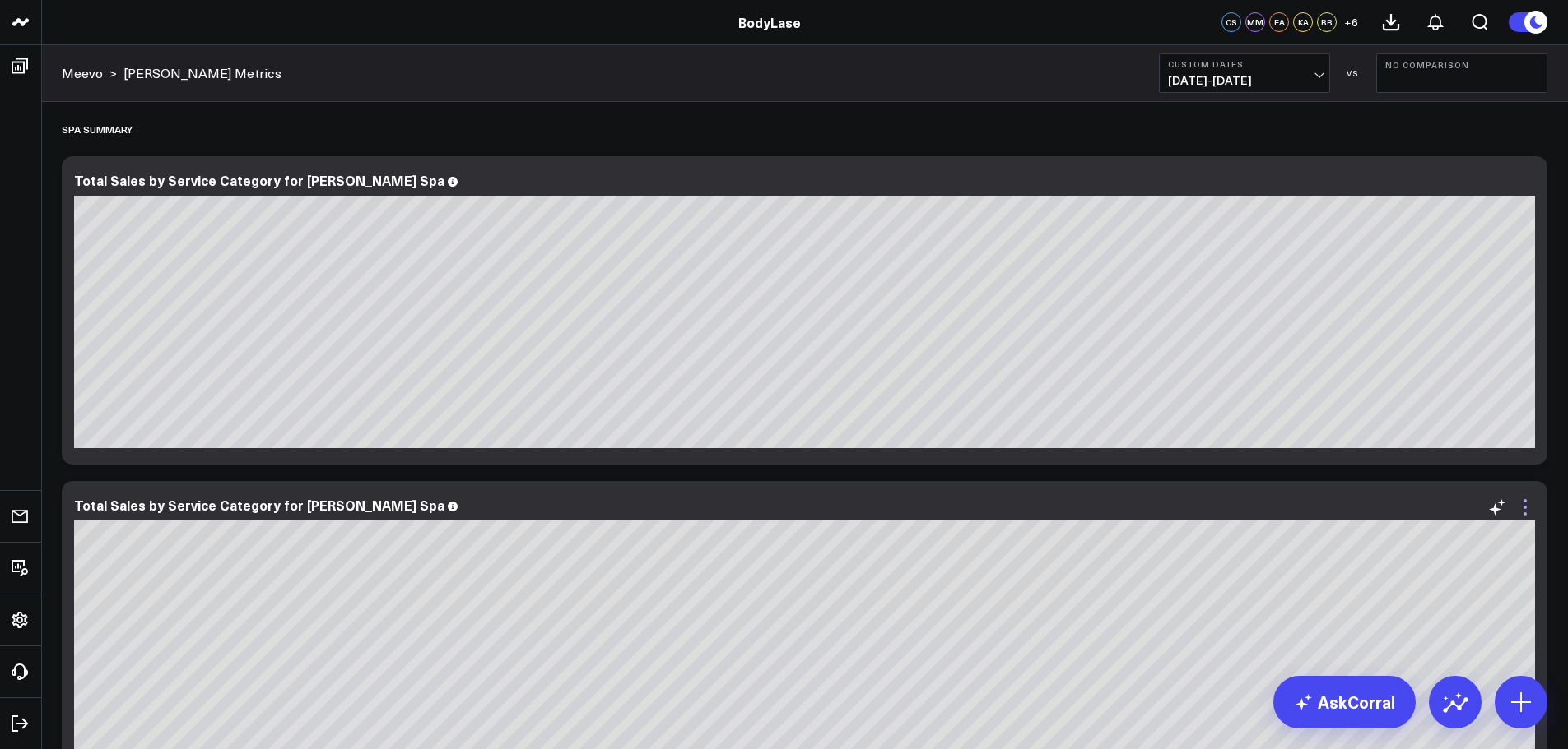
click at [1521, 506] on icon at bounding box center [1525, 507] width 19 height 19
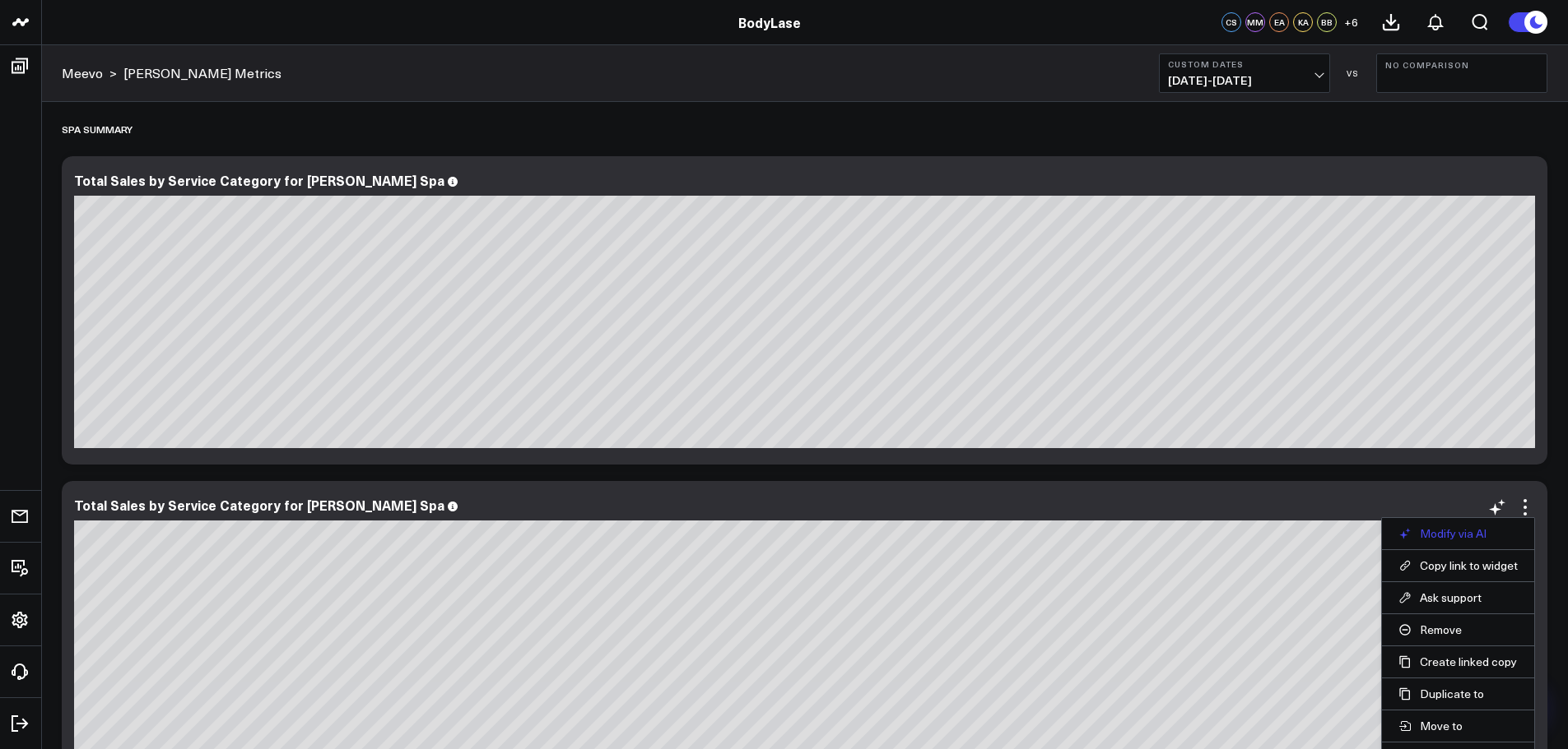
click at [1477, 534] on button "Modify via AI" at bounding box center [1457, 534] width 120 height 15
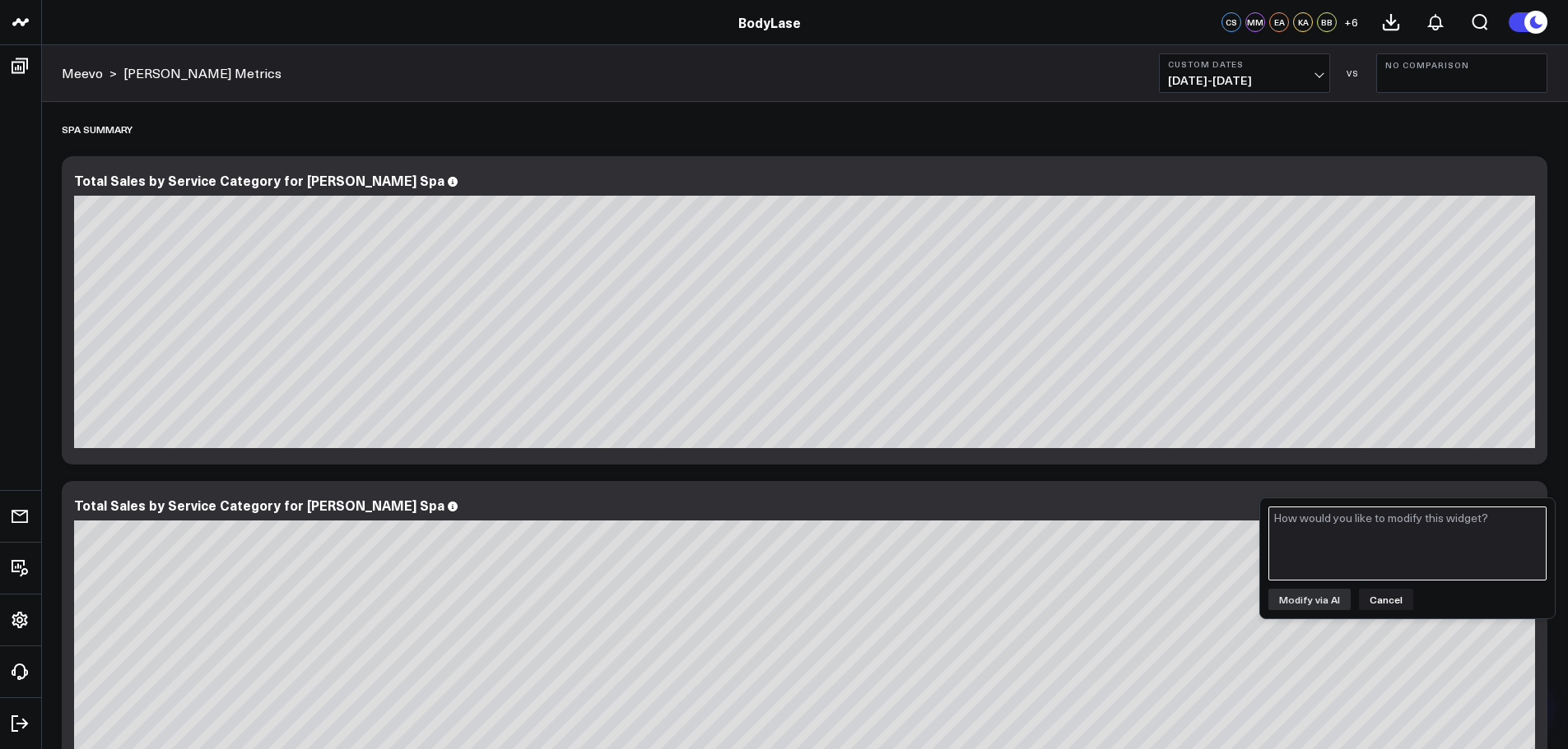
click at [1477, 534] on textarea at bounding box center [1408, 544] width 278 height 74
type textarea "Can you change this to a pie chart?"
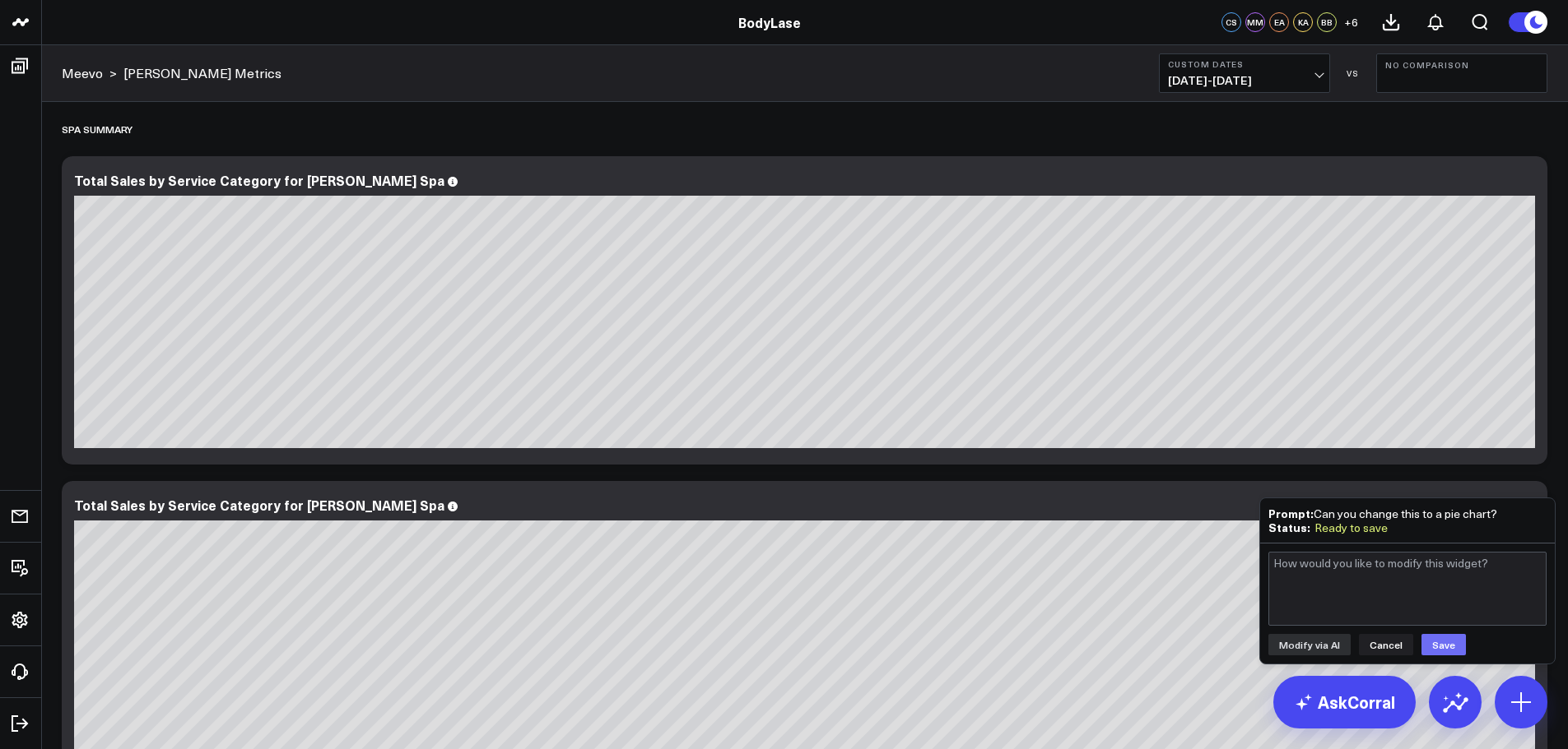
click at [1443, 646] on button "Save" at bounding box center [1443, 645] width 44 height 21
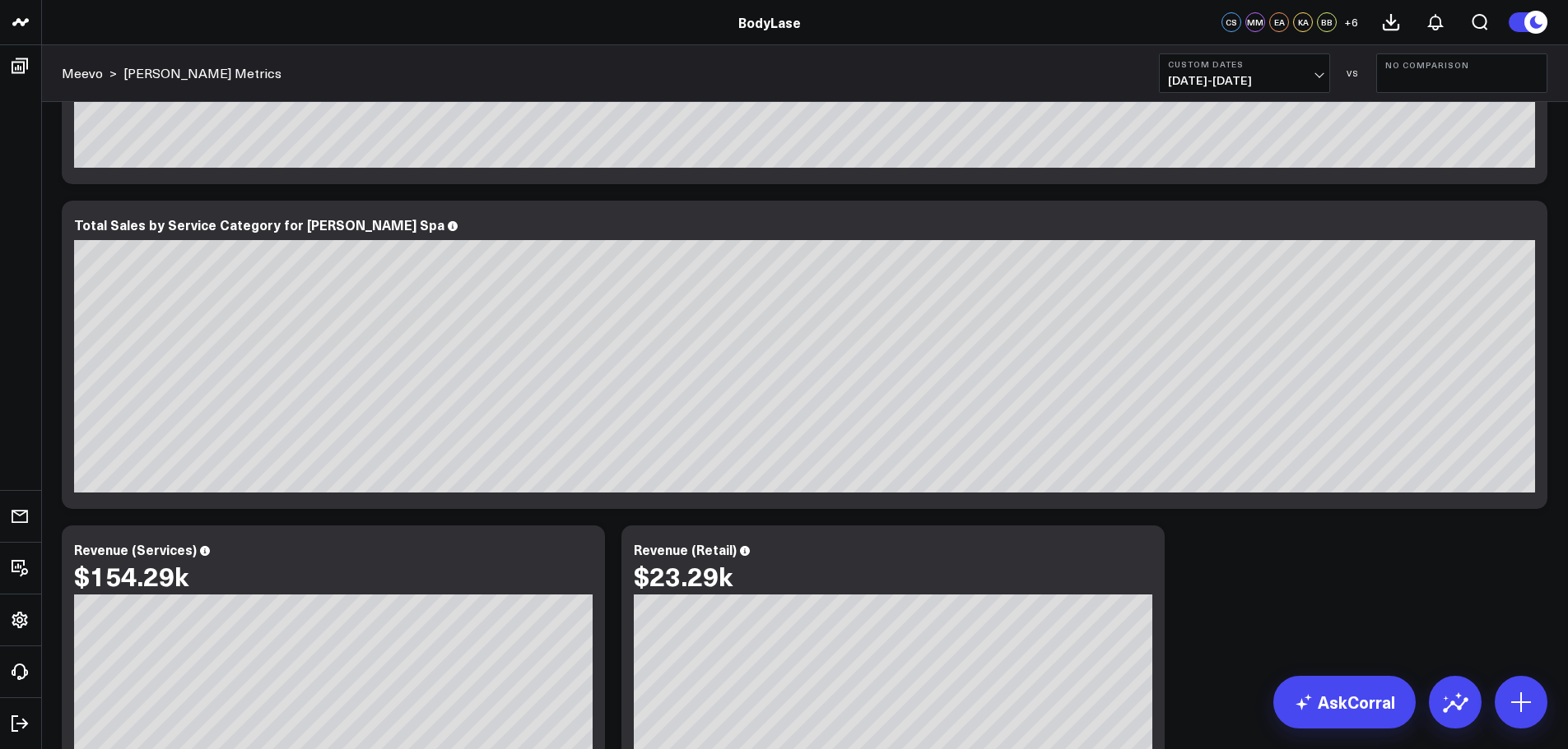
scroll to position [329, 0]
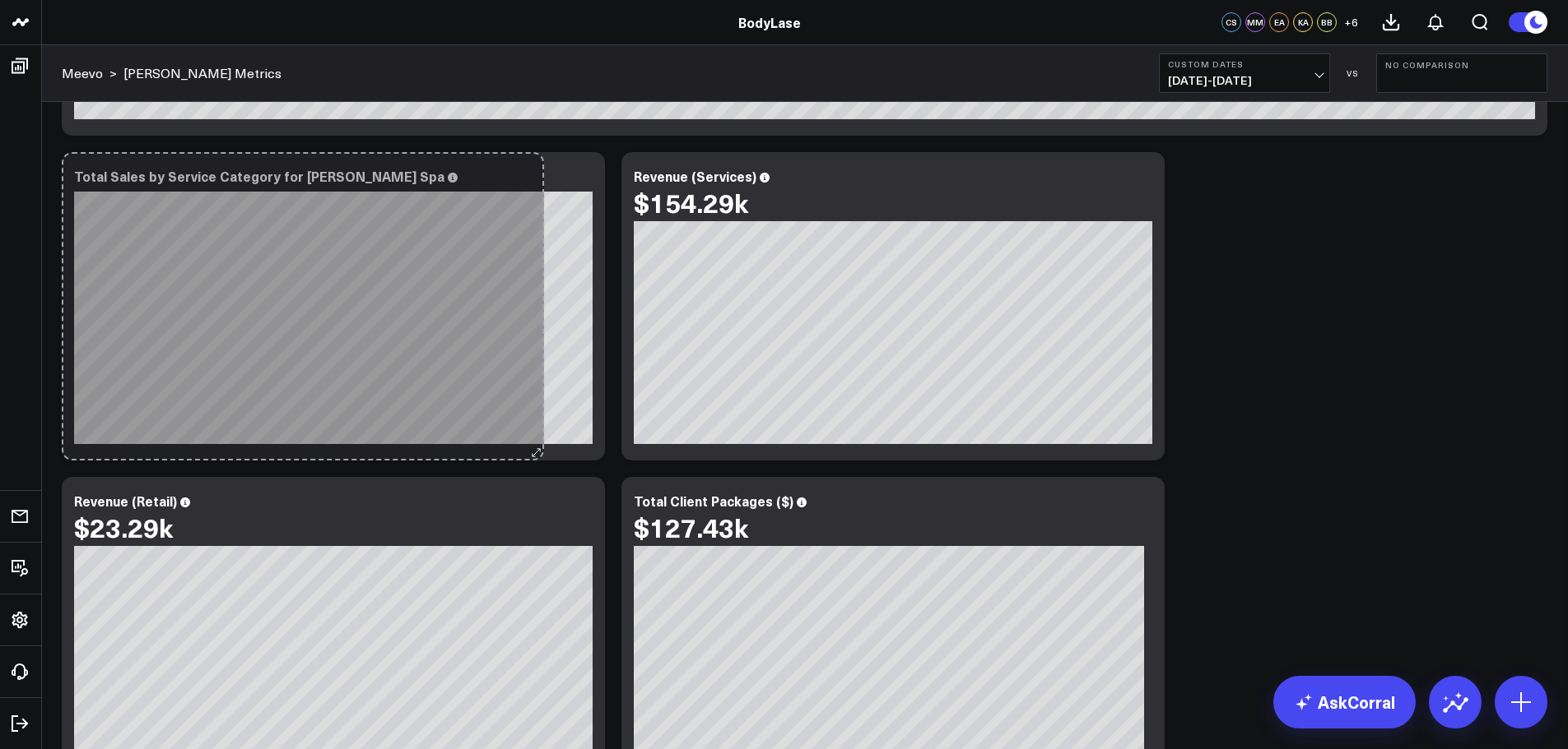
click at [530, 393] on div "Total Sales by Service Category for Clayton Spa [fontSize:14px lineHeight:16px]…" at bounding box center [333, 306] width 543 height 308
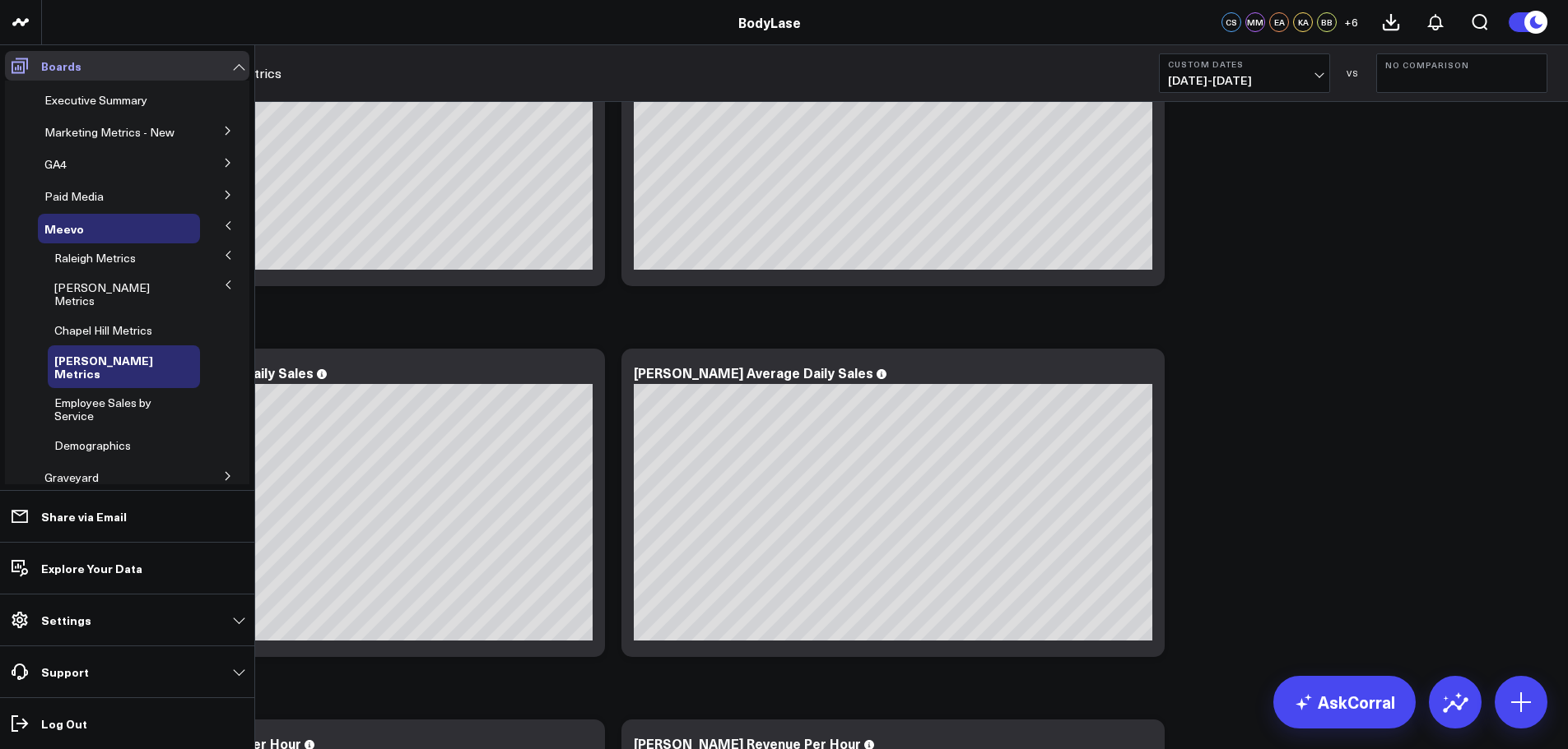
scroll to position [4441, 0]
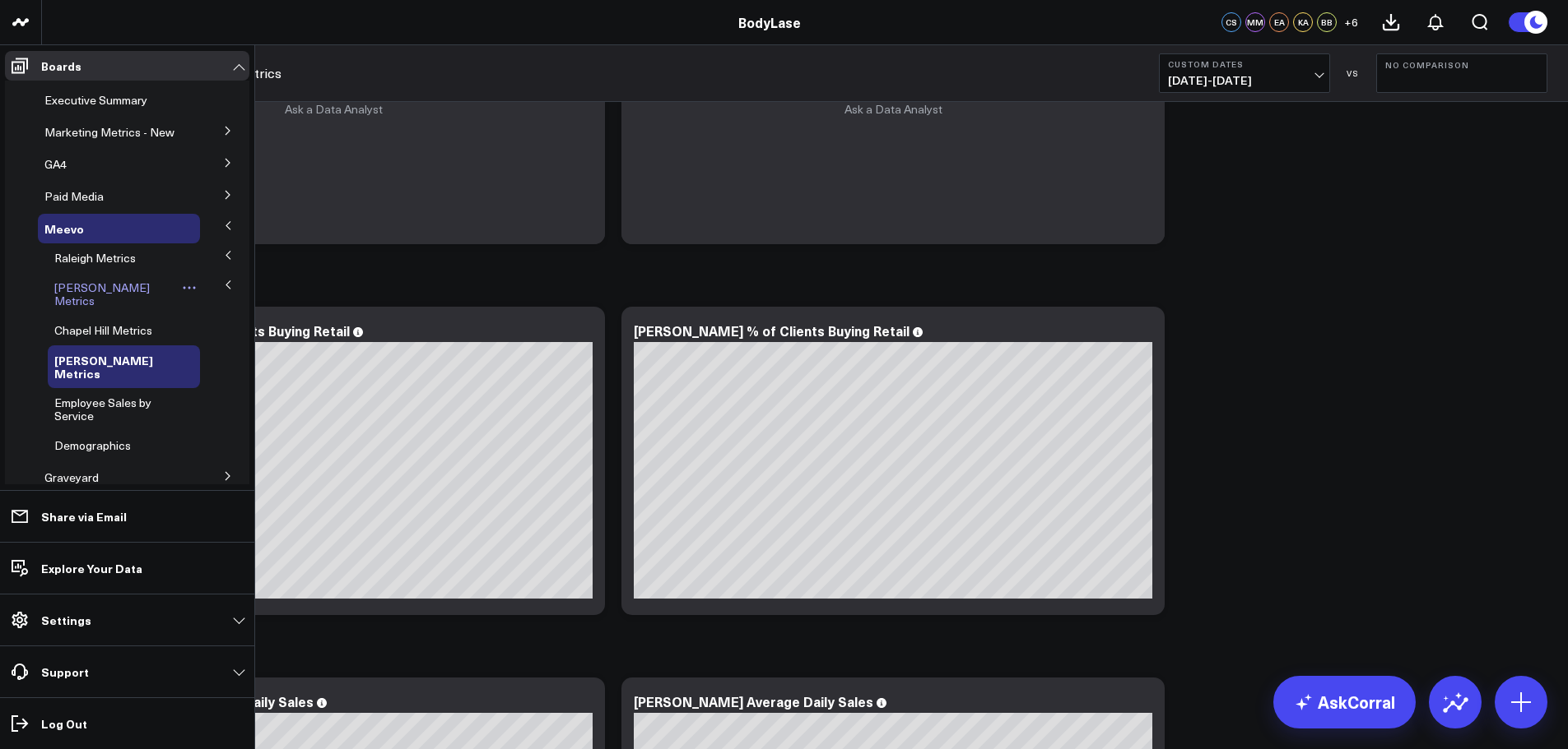
click at [97, 296] on span "[PERSON_NAME] Metrics" at bounding box center [102, 294] width 96 height 29
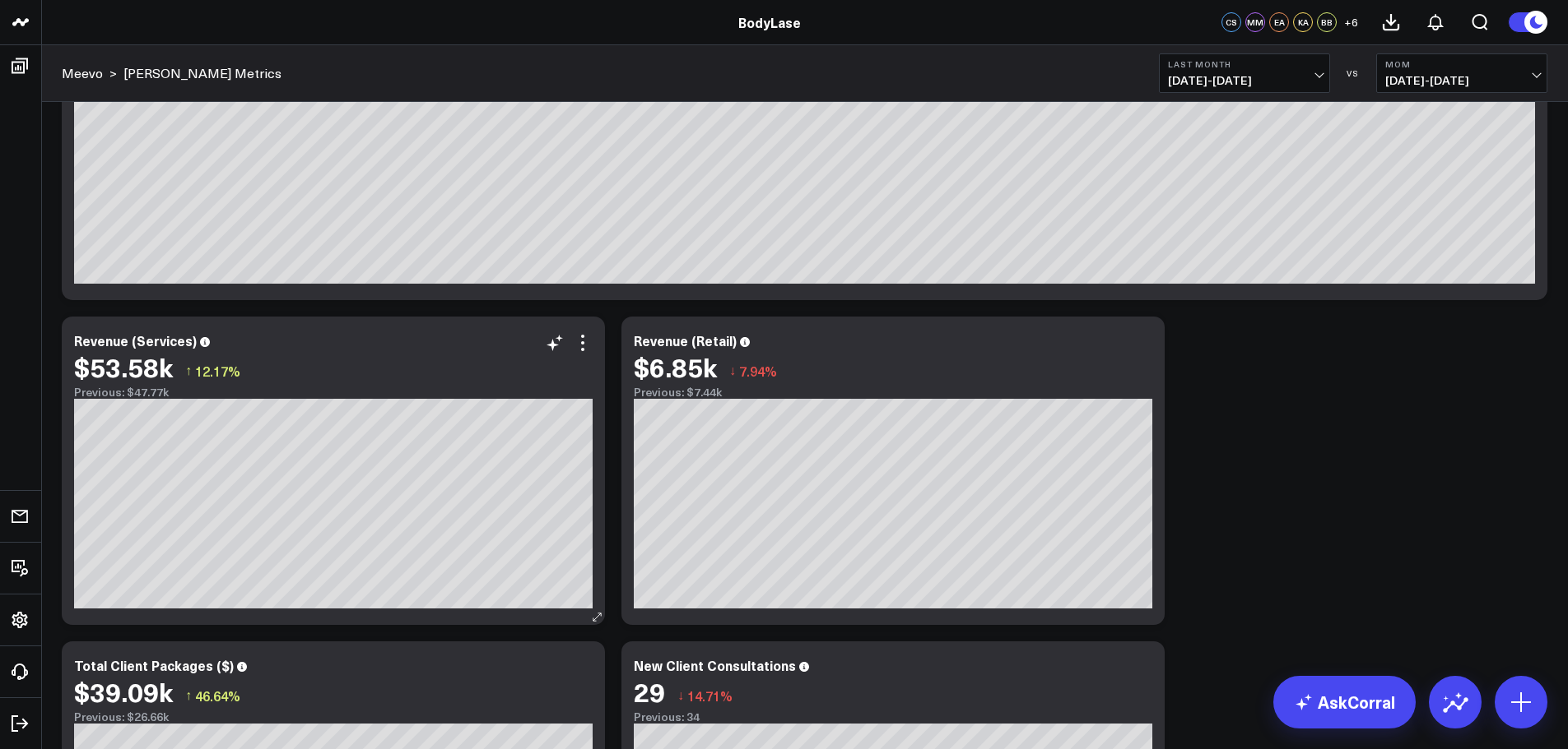
scroll to position [82, 0]
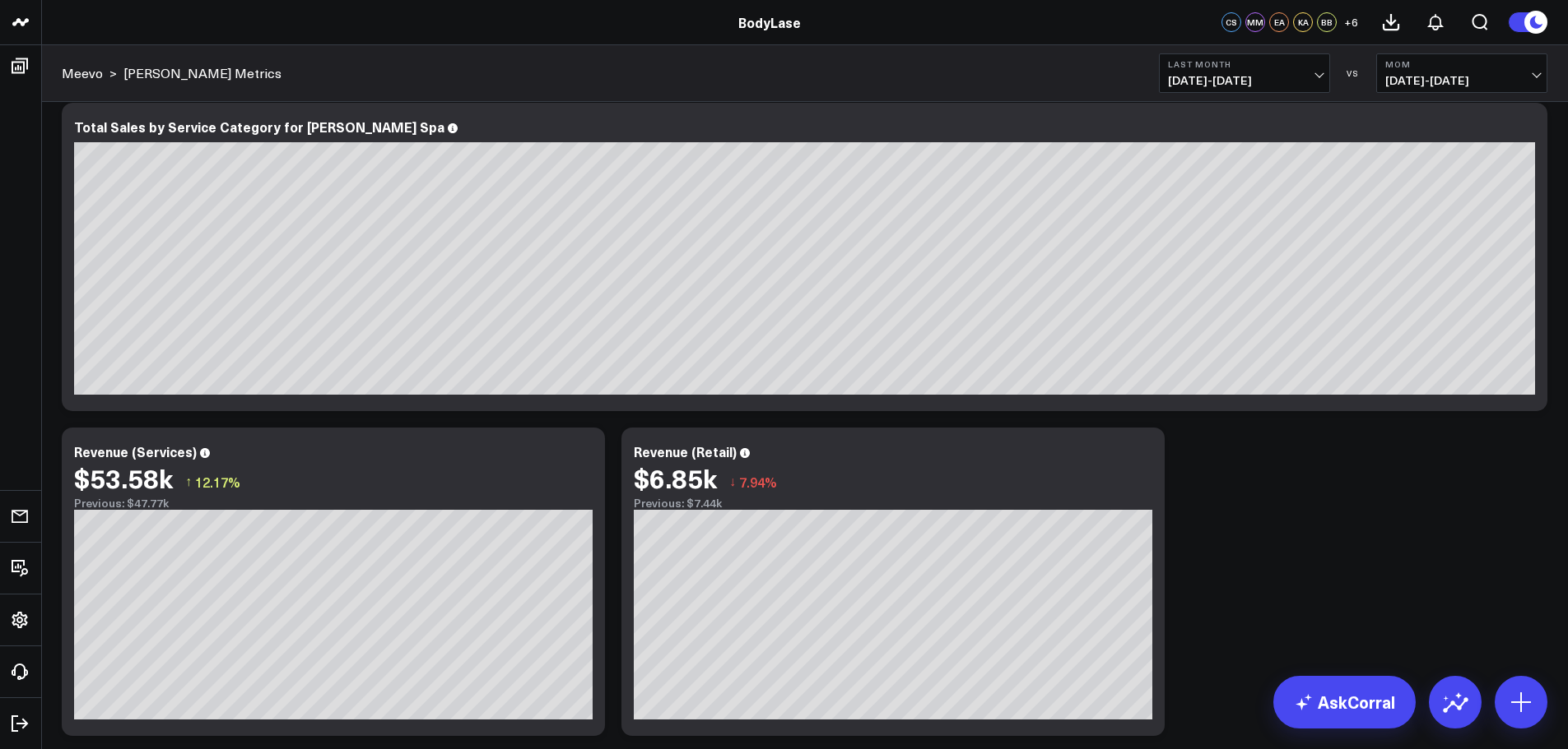
scroll to position [0, 0]
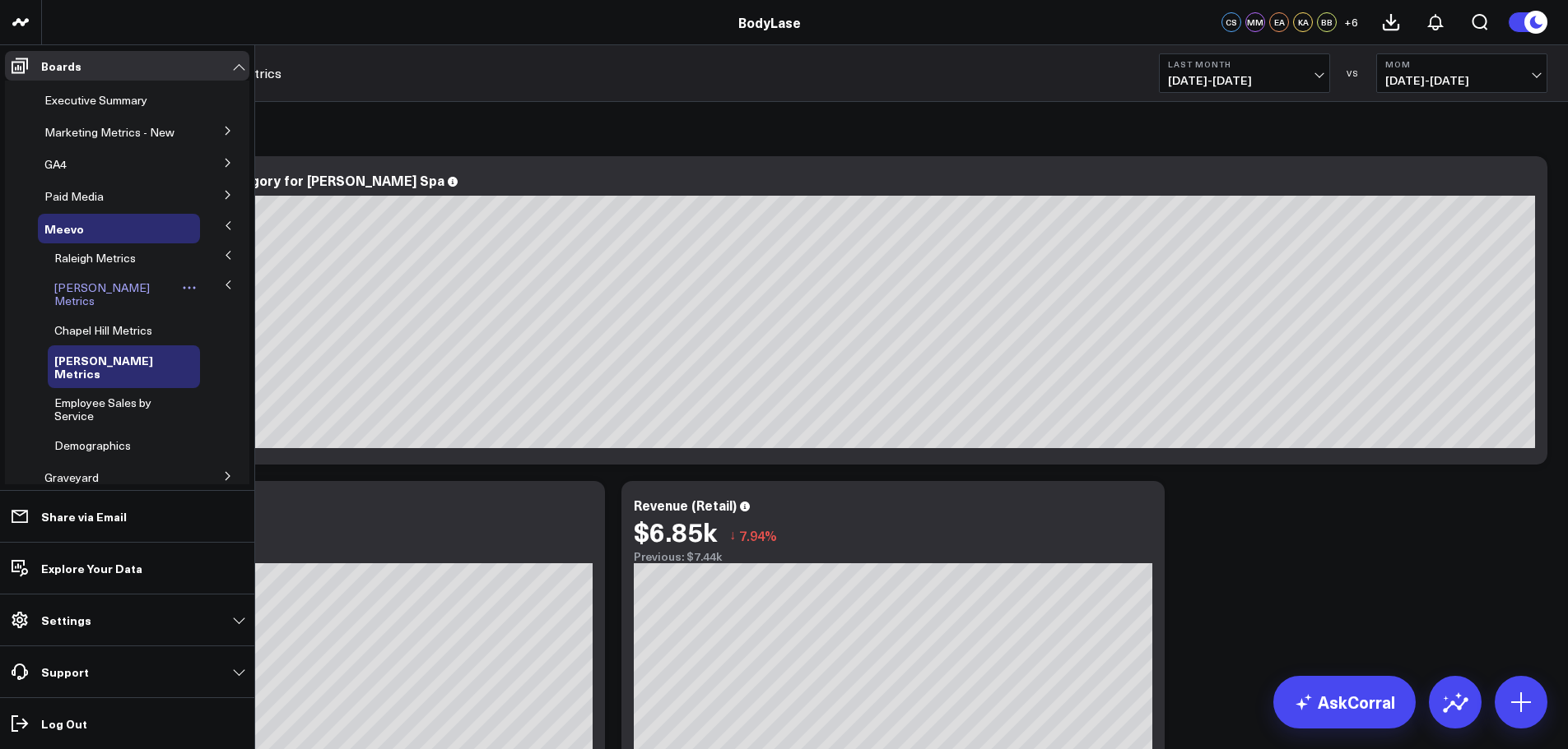
click at [81, 306] on span "[PERSON_NAME] Metrics" at bounding box center [102, 294] width 96 height 29
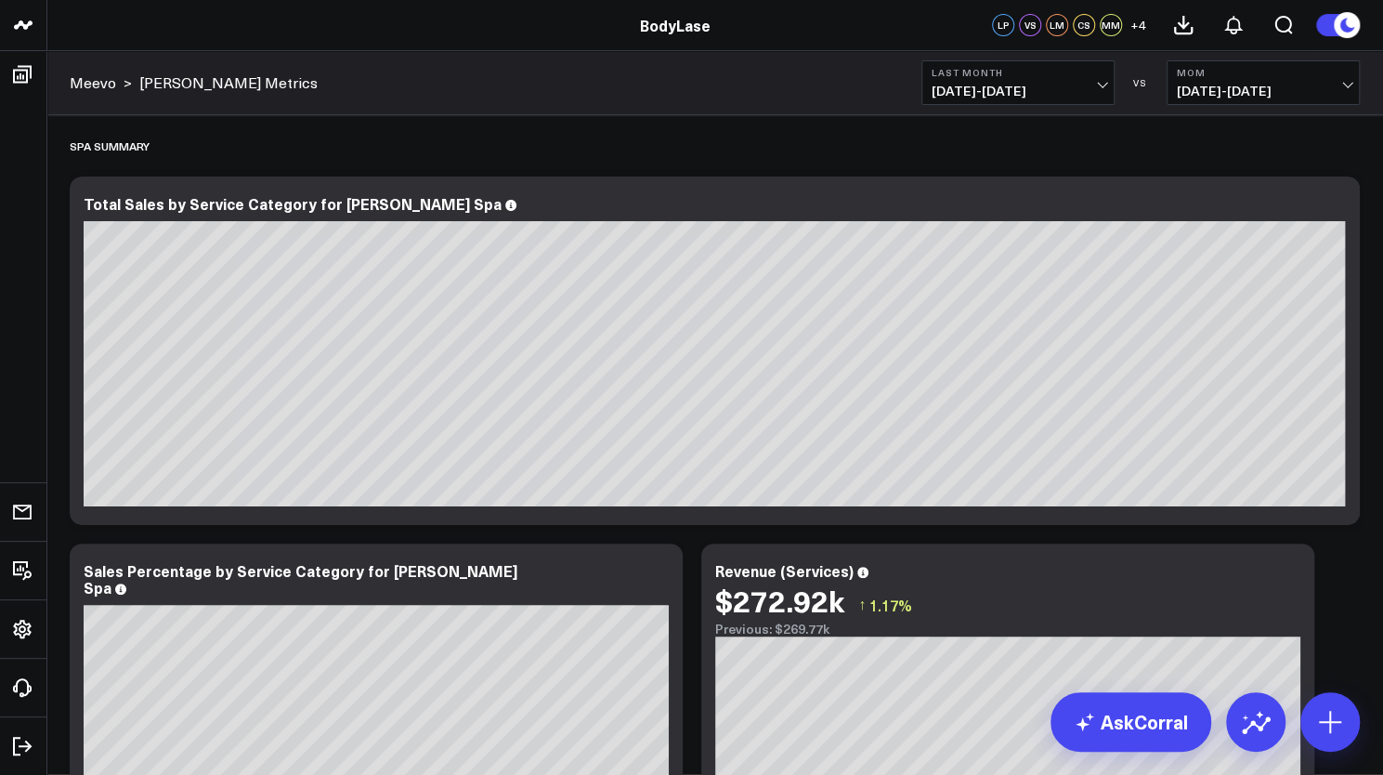
click at [1241, 84] on span "06/01/25 - 06/30/25" at bounding box center [1263, 91] width 173 height 15
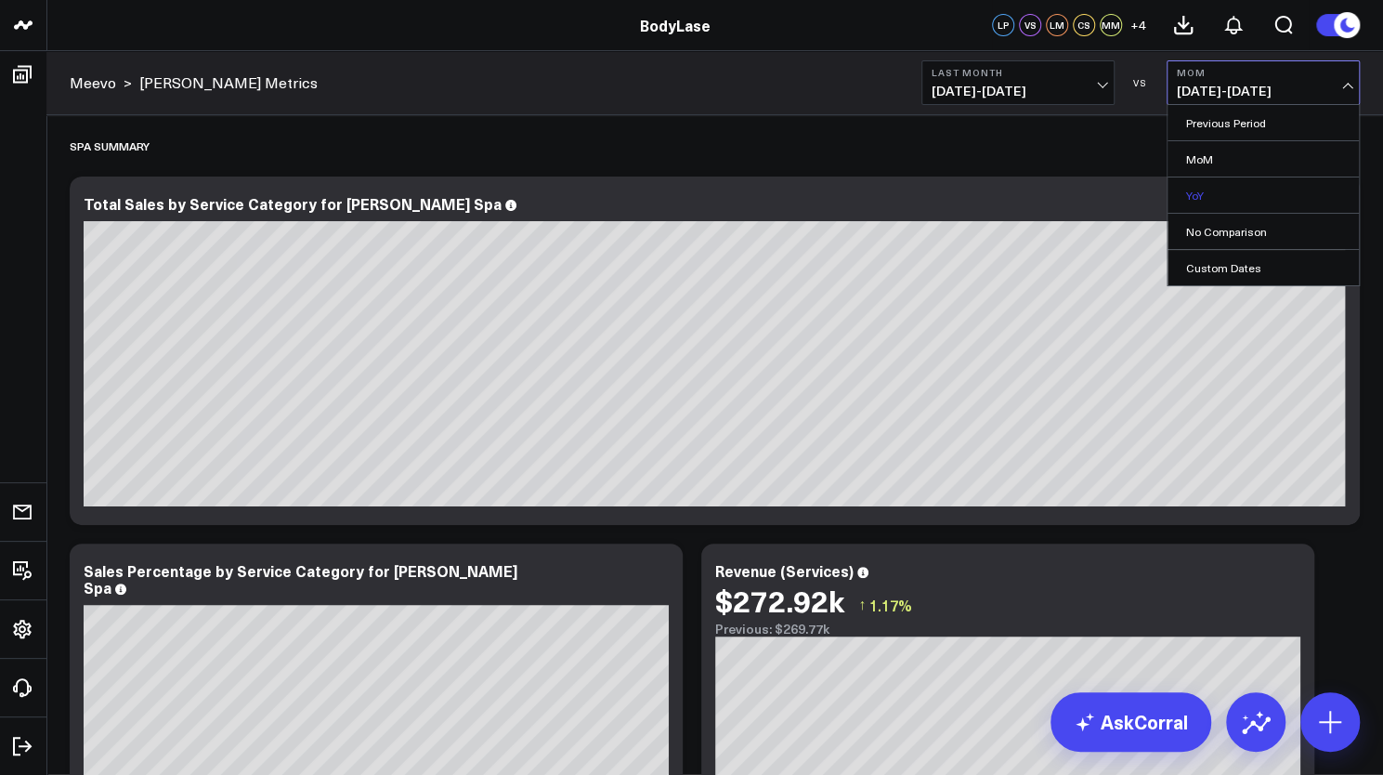
click at [1224, 190] on link "YoY" at bounding box center [1263, 194] width 191 height 35
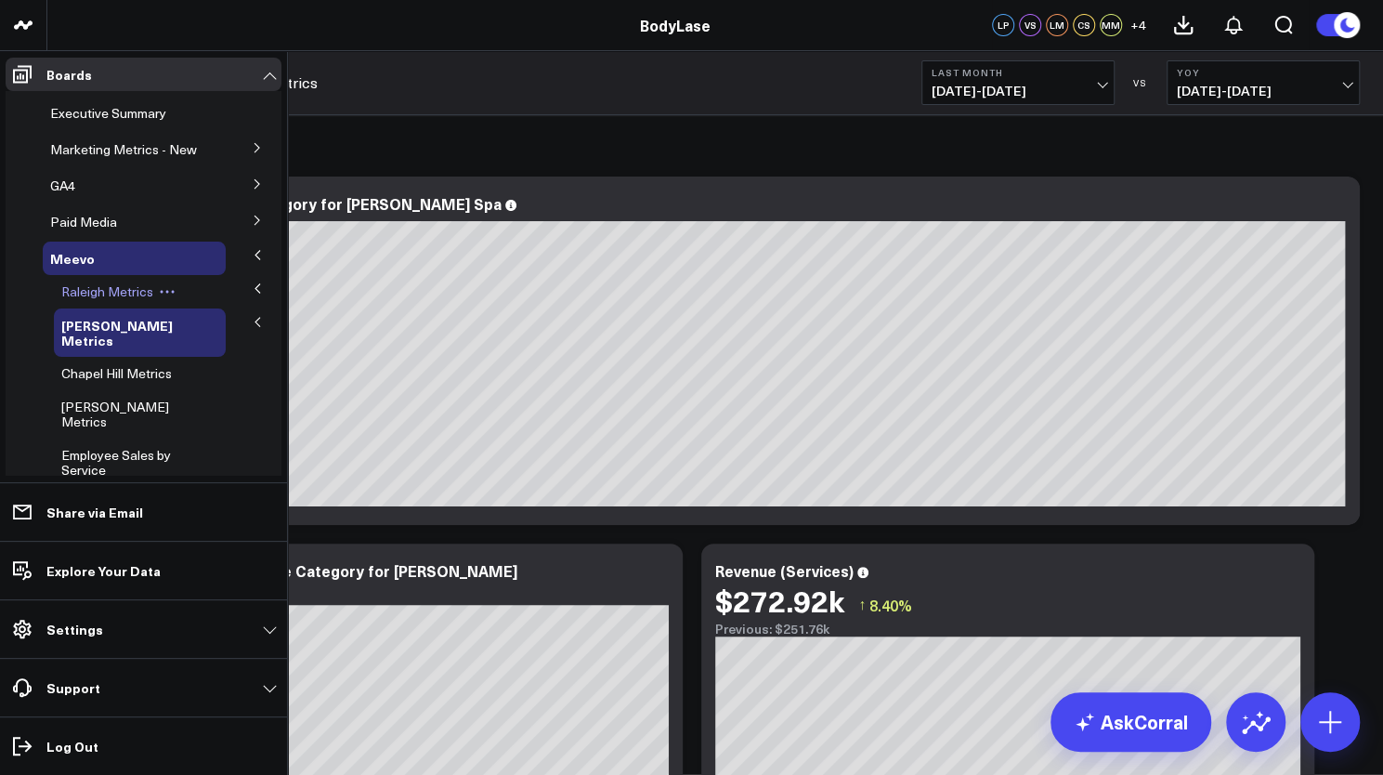
click at [95, 300] on span "Raleigh Metrics" at bounding box center [107, 291] width 92 height 18
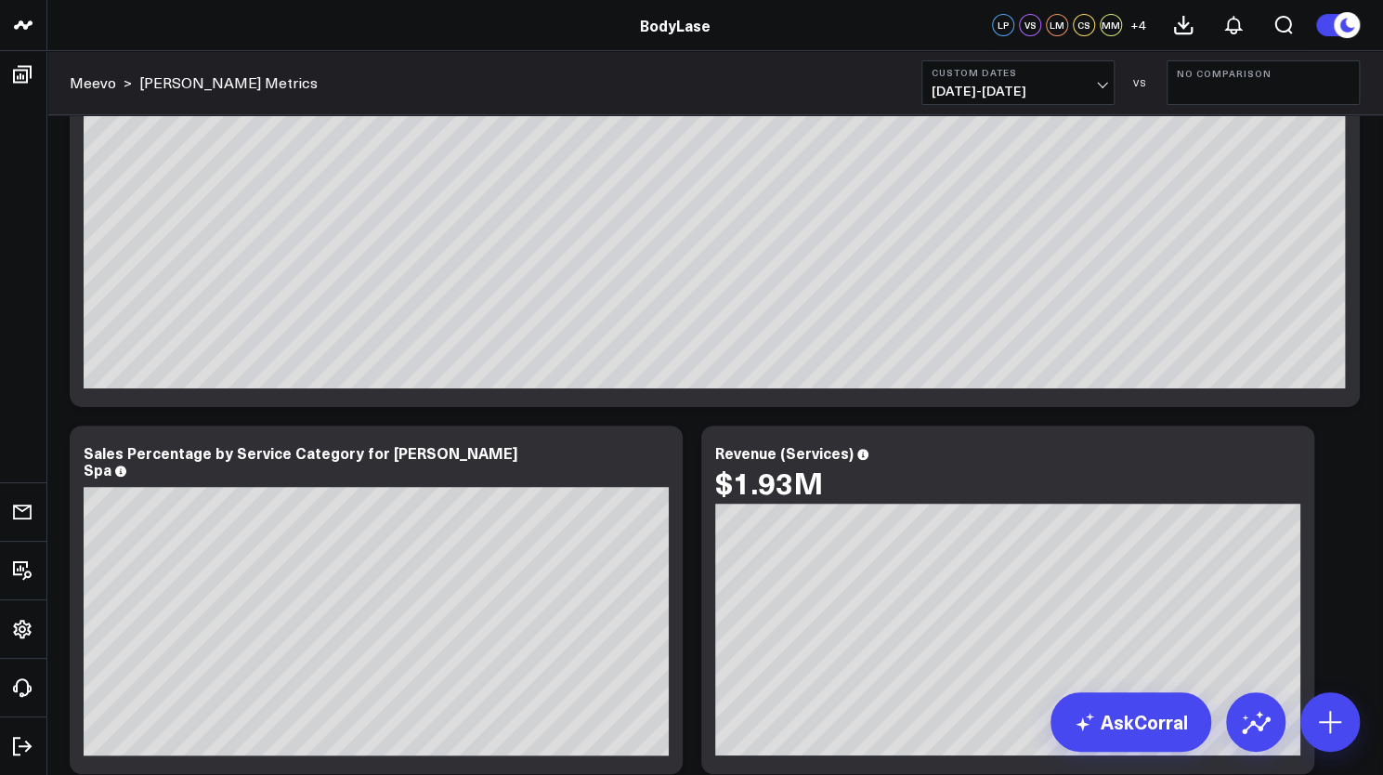
scroll to position [33, 0]
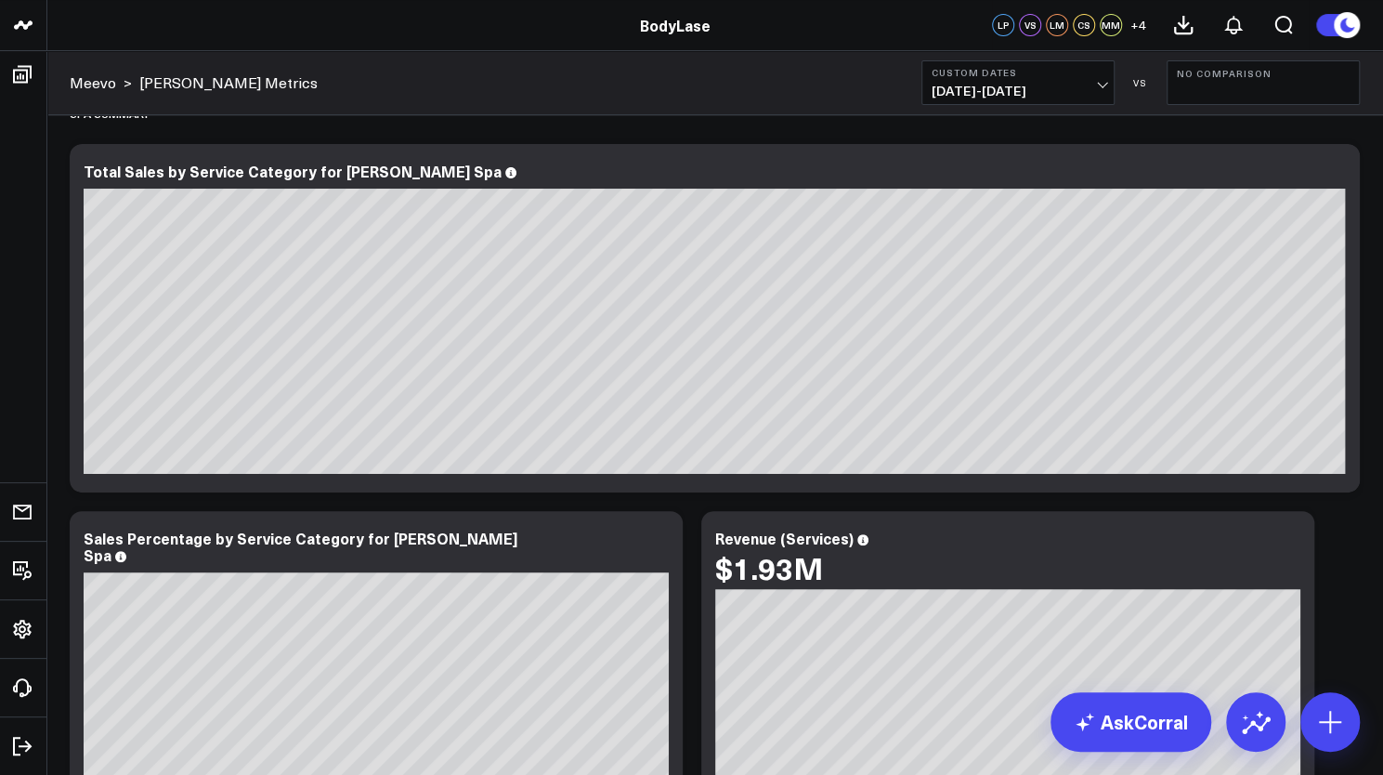
click at [1217, 94] on button "No Comparison" at bounding box center [1263, 82] width 193 height 45
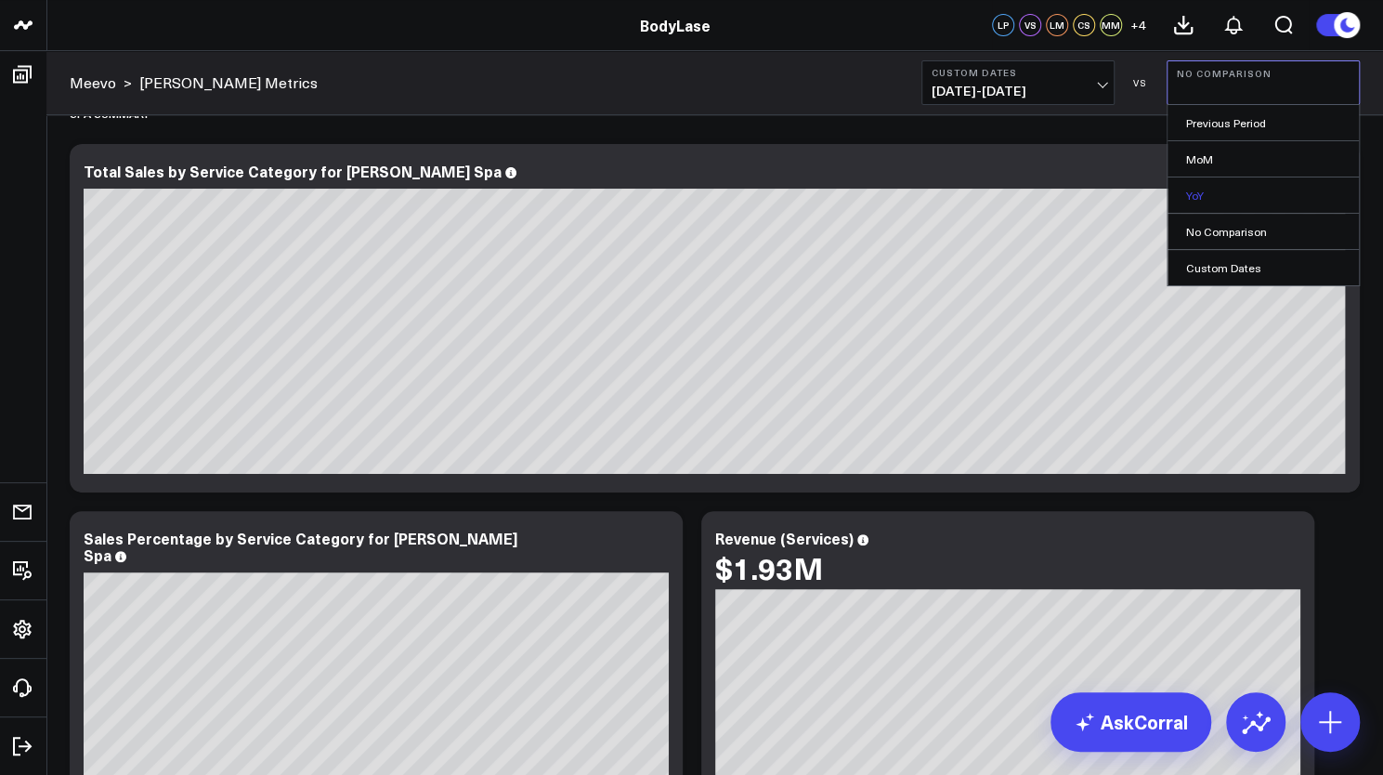
click at [1206, 187] on link "YoY" at bounding box center [1263, 194] width 191 height 35
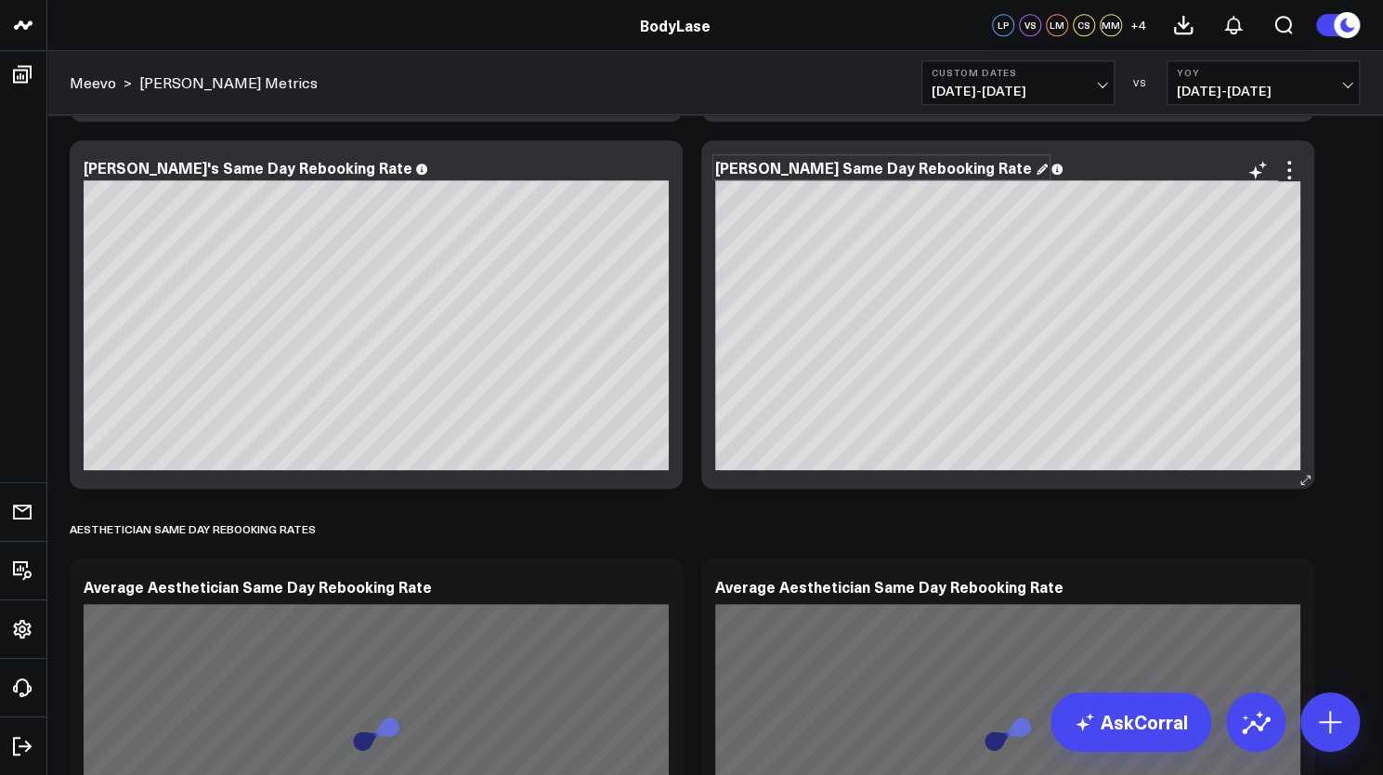
scroll to position [9148, 0]
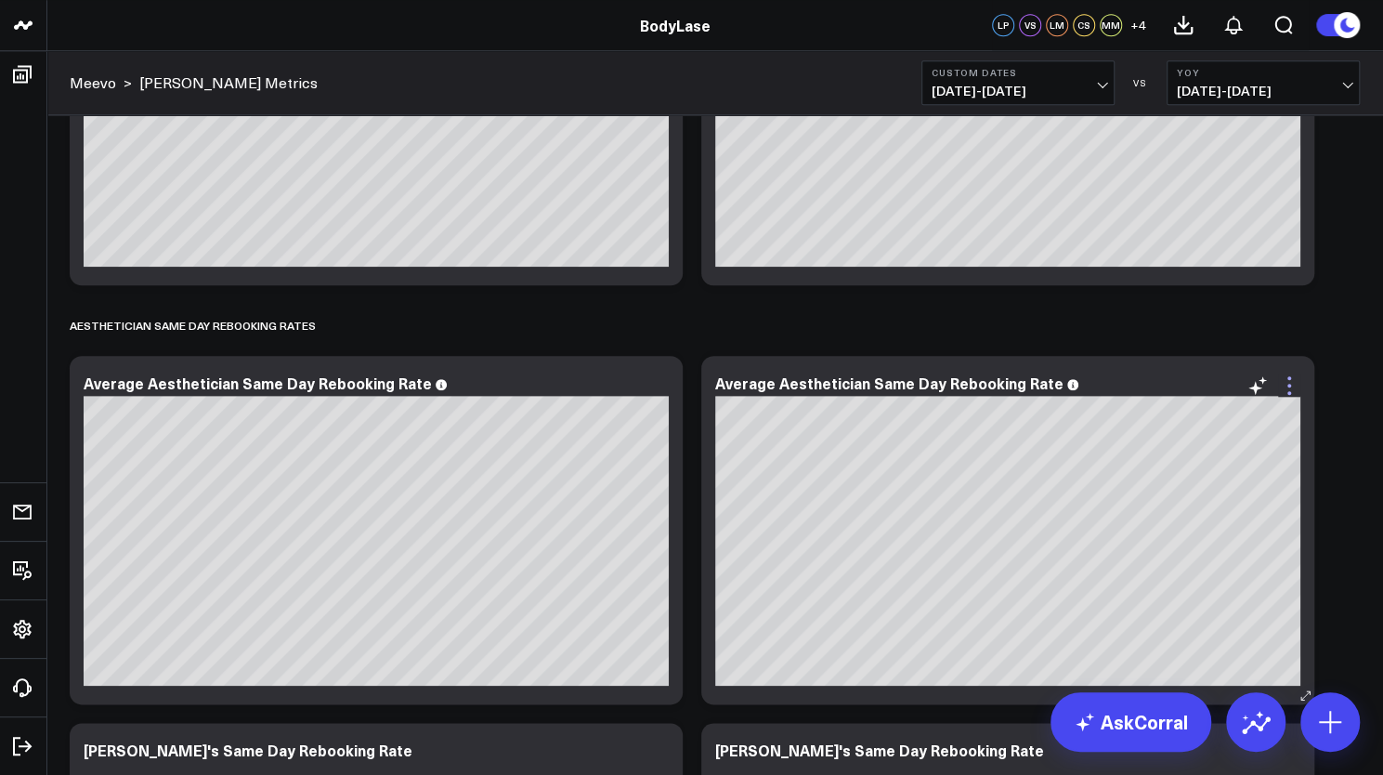
click at [1289, 386] on icon at bounding box center [1290, 386] width 4 height 4
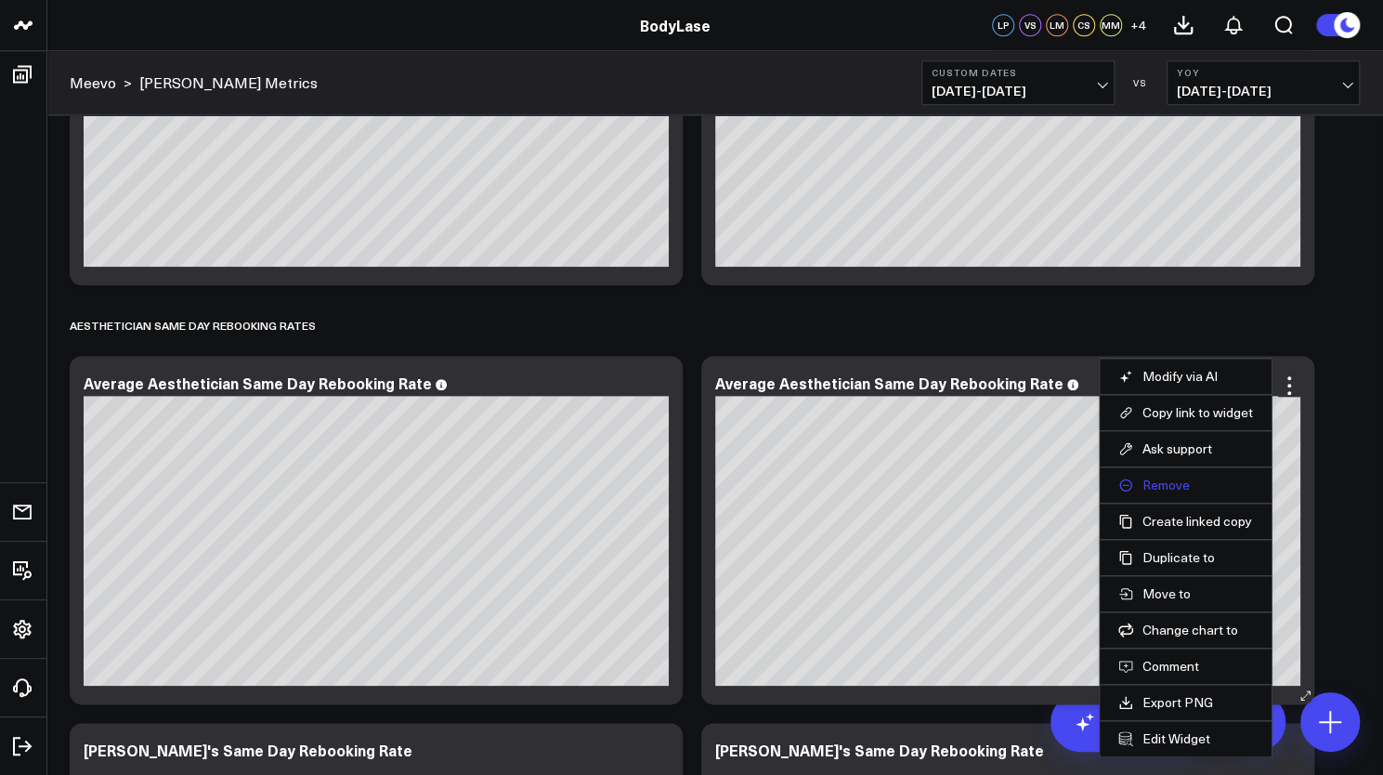
click at [1197, 478] on button "Remove" at bounding box center [1185, 485] width 135 height 17
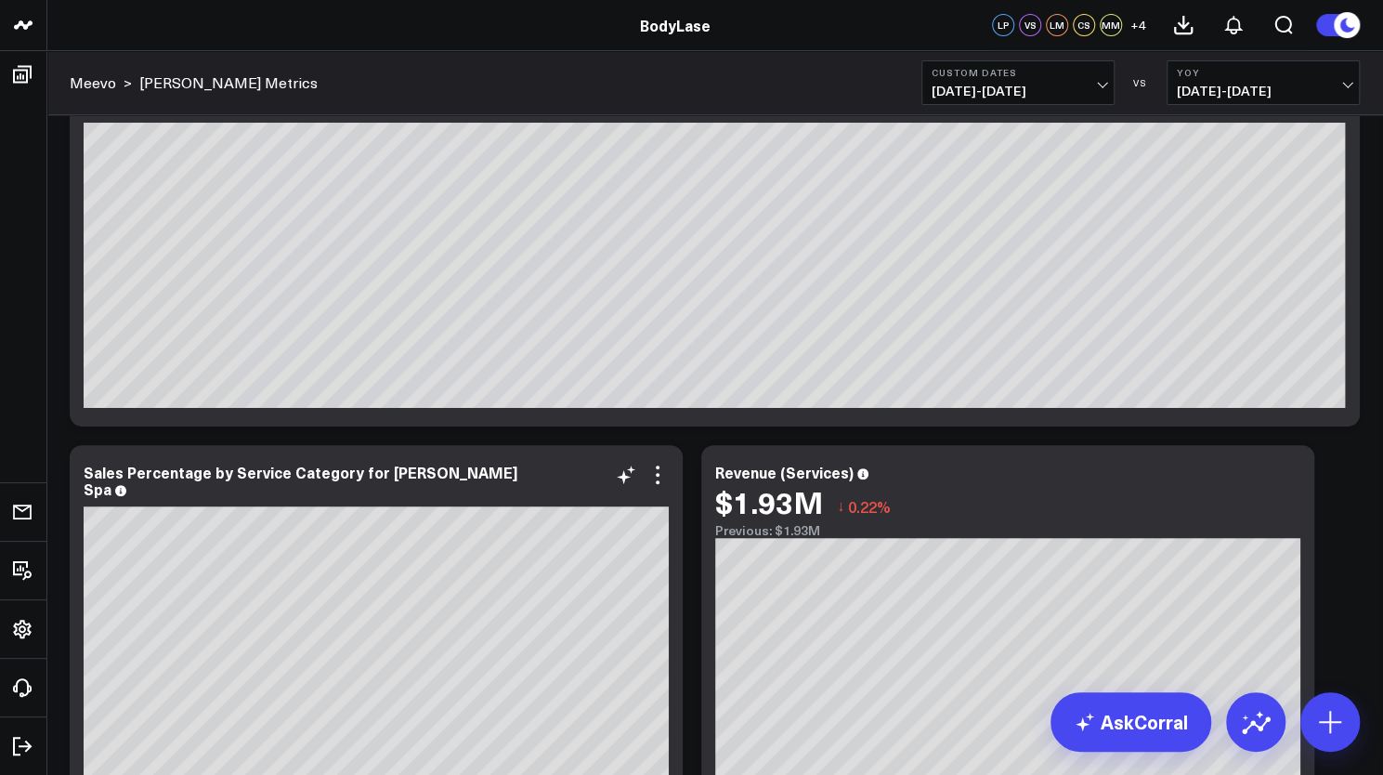
scroll to position [97, 0]
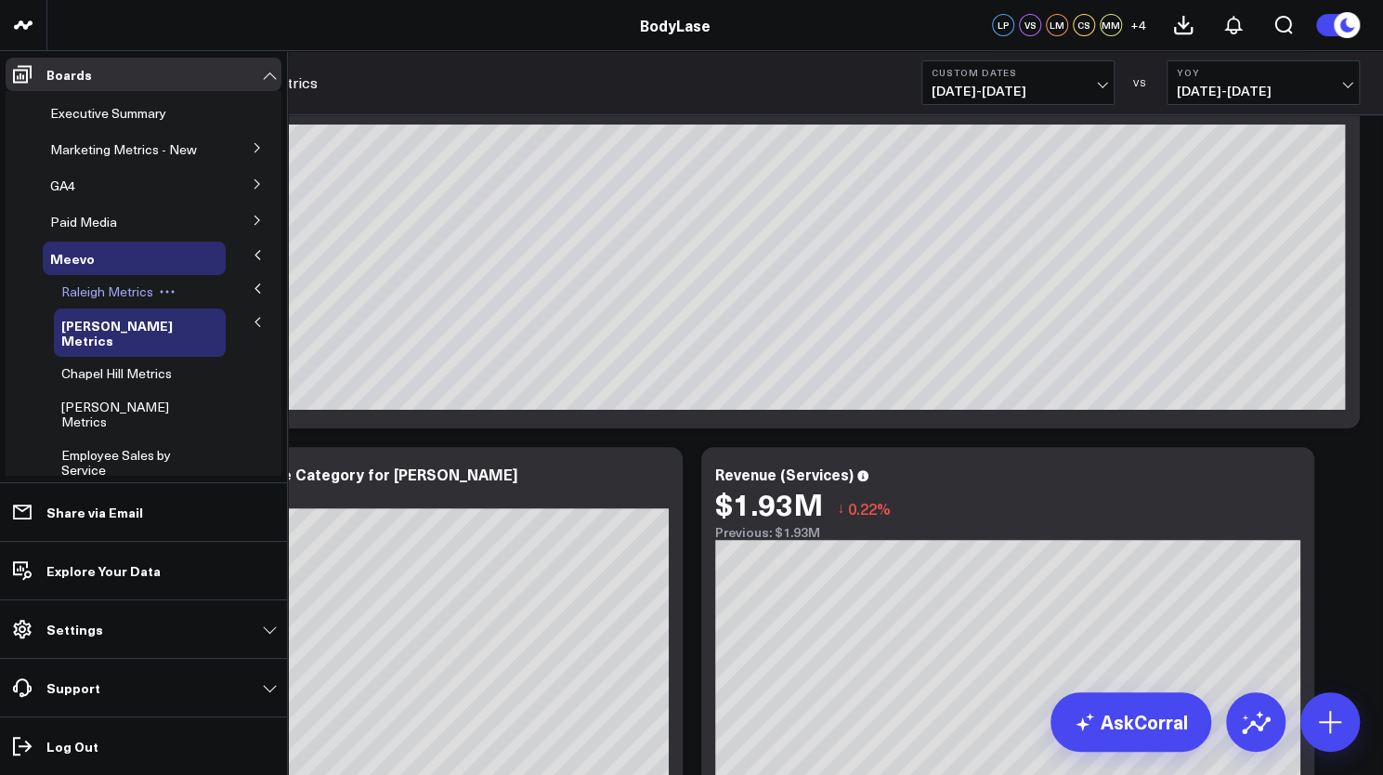
click at [113, 300] on span "Raleigh Metrics" at bounding box center [107, 291] width 92 height 18
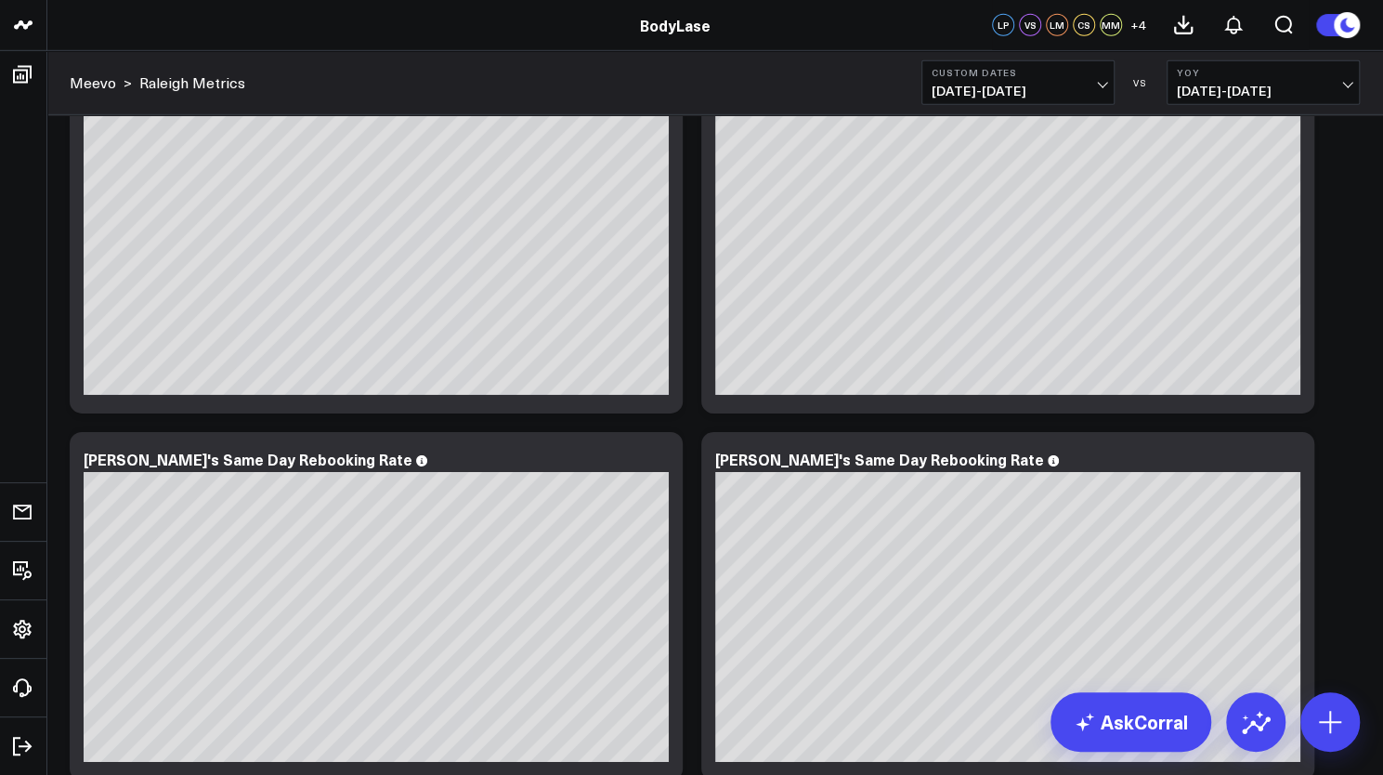
scroll to position [11589, 0]
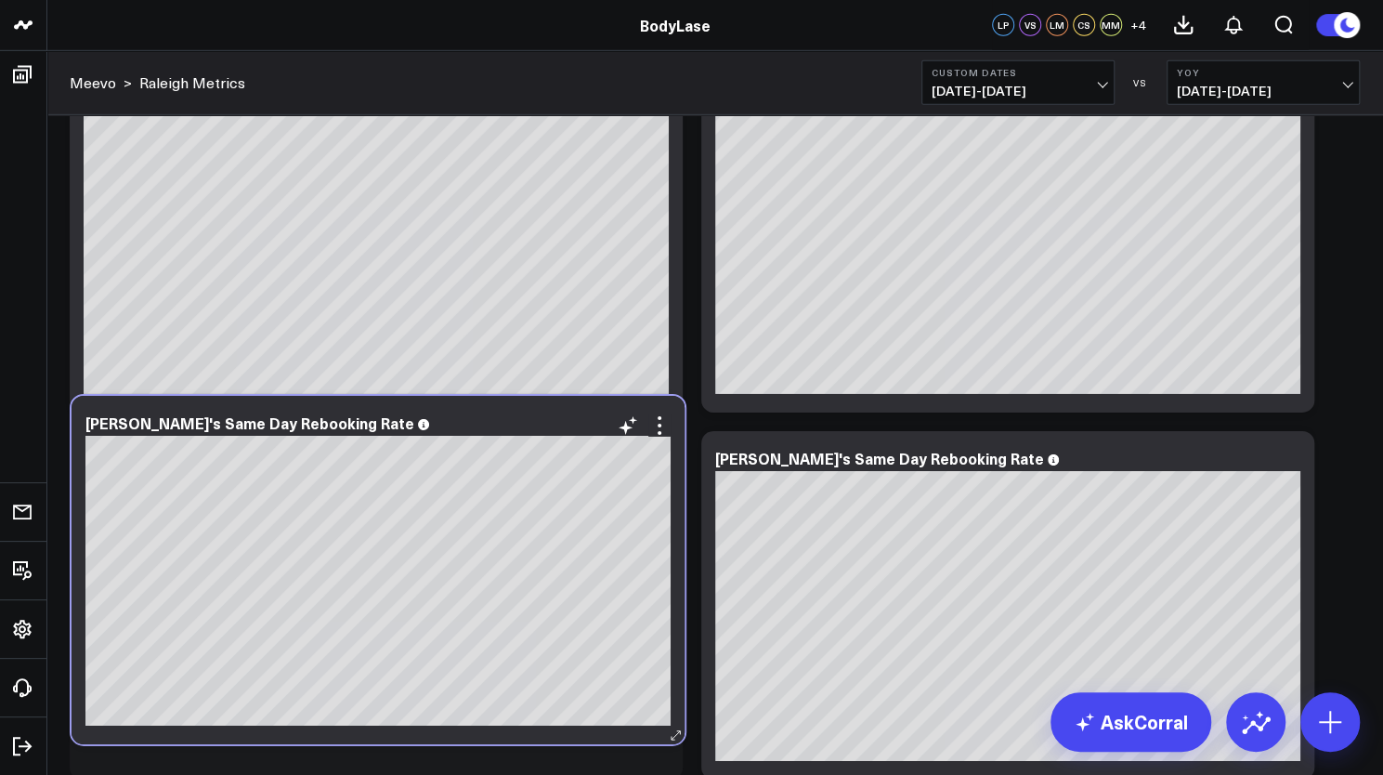
drag, startPoint x: 1124, startPoint y: 460, endPoint x: 494, endPoint y: 426, distance: 630.7
click at [494, 426] on div "[PERSON_NAME]'s Same Day Rebooking Rate" at bounding box center [377, 422] width 585 height 17
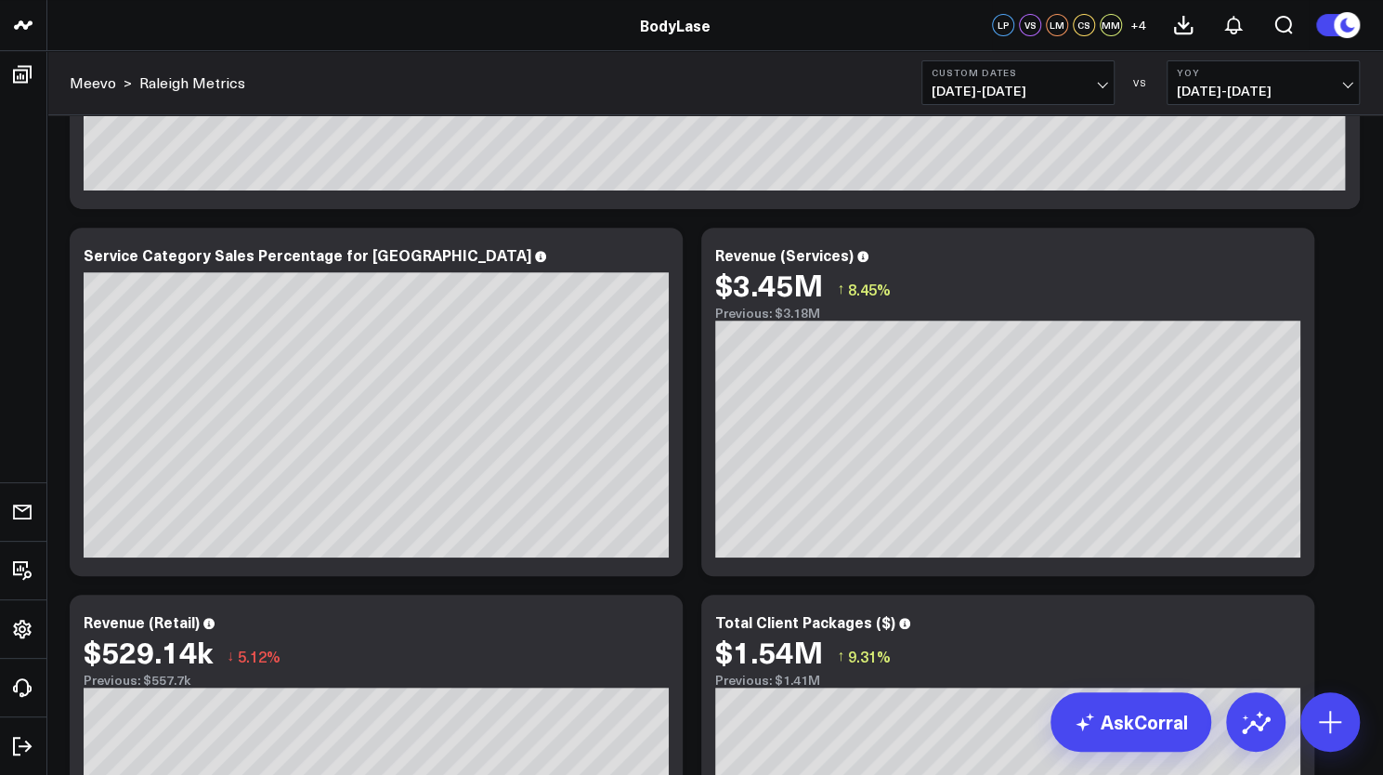
scroll to position [93, 0]
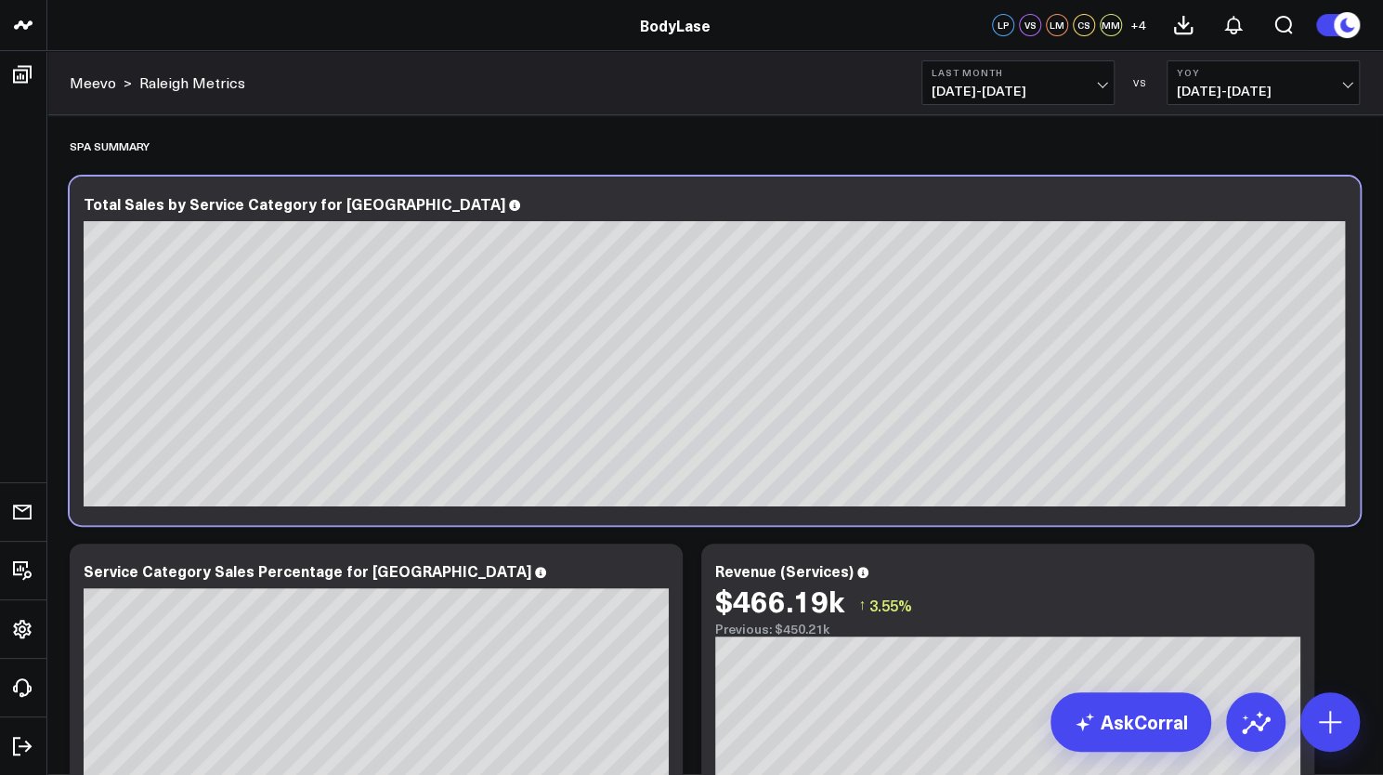
click at [421, 151] on div "Spa Summary" at bounding box center [715, 145] width 1290 height 43
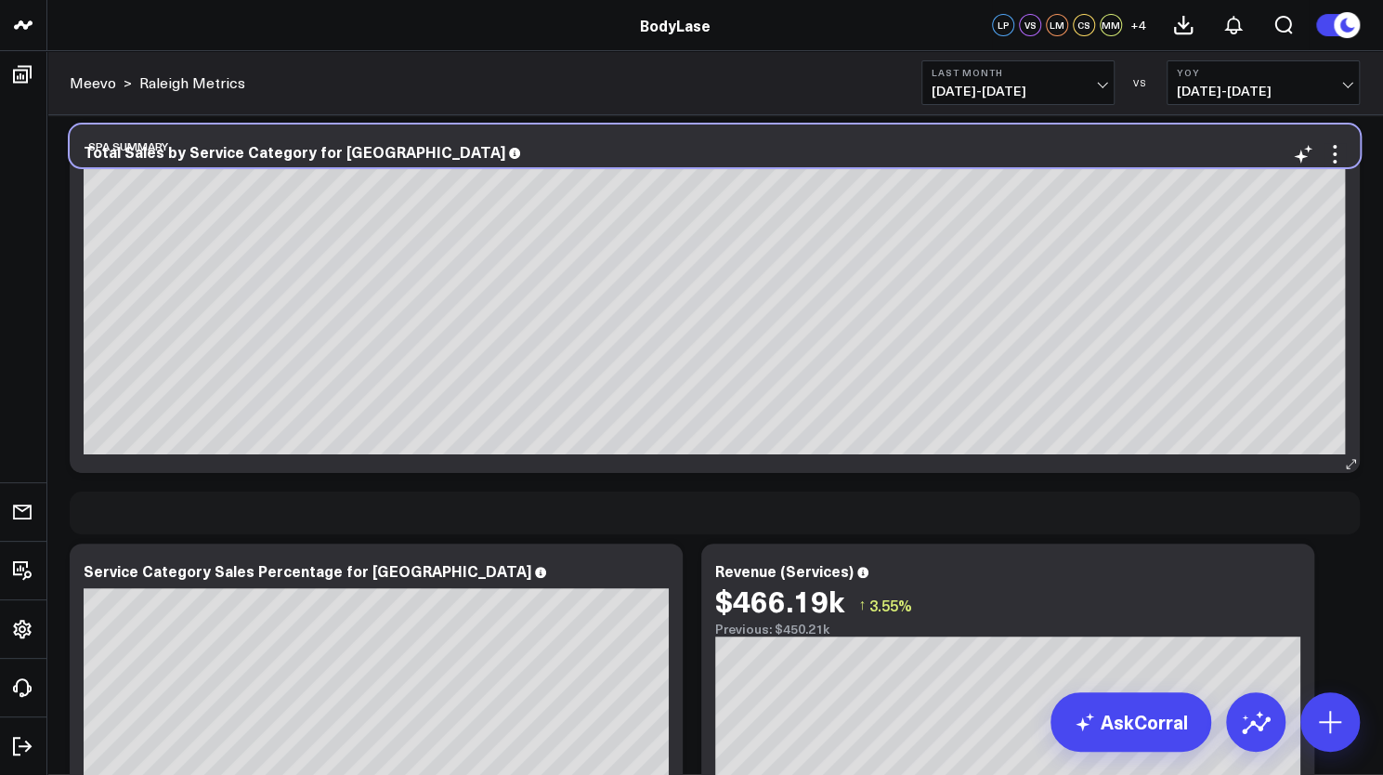
click at [657, 150] on div "Spa Summary" at bounding box center [715, 145] width 1290 height 43
click at [1356, 268] on div "Total Sales by Service Category for [GEOGRAPHIC_DATA]" at bounding box center [715, 298] width 1290 height 348
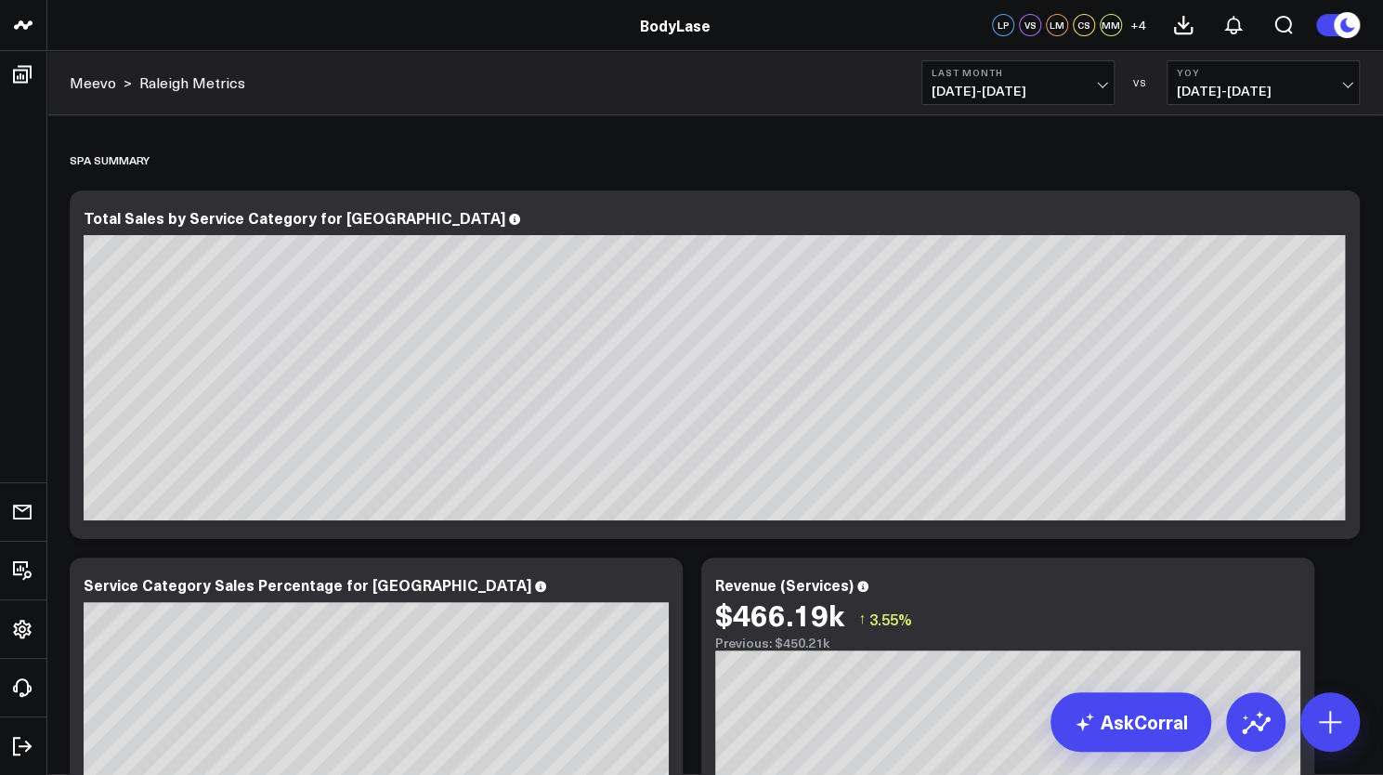
scroll to position [414, 0]
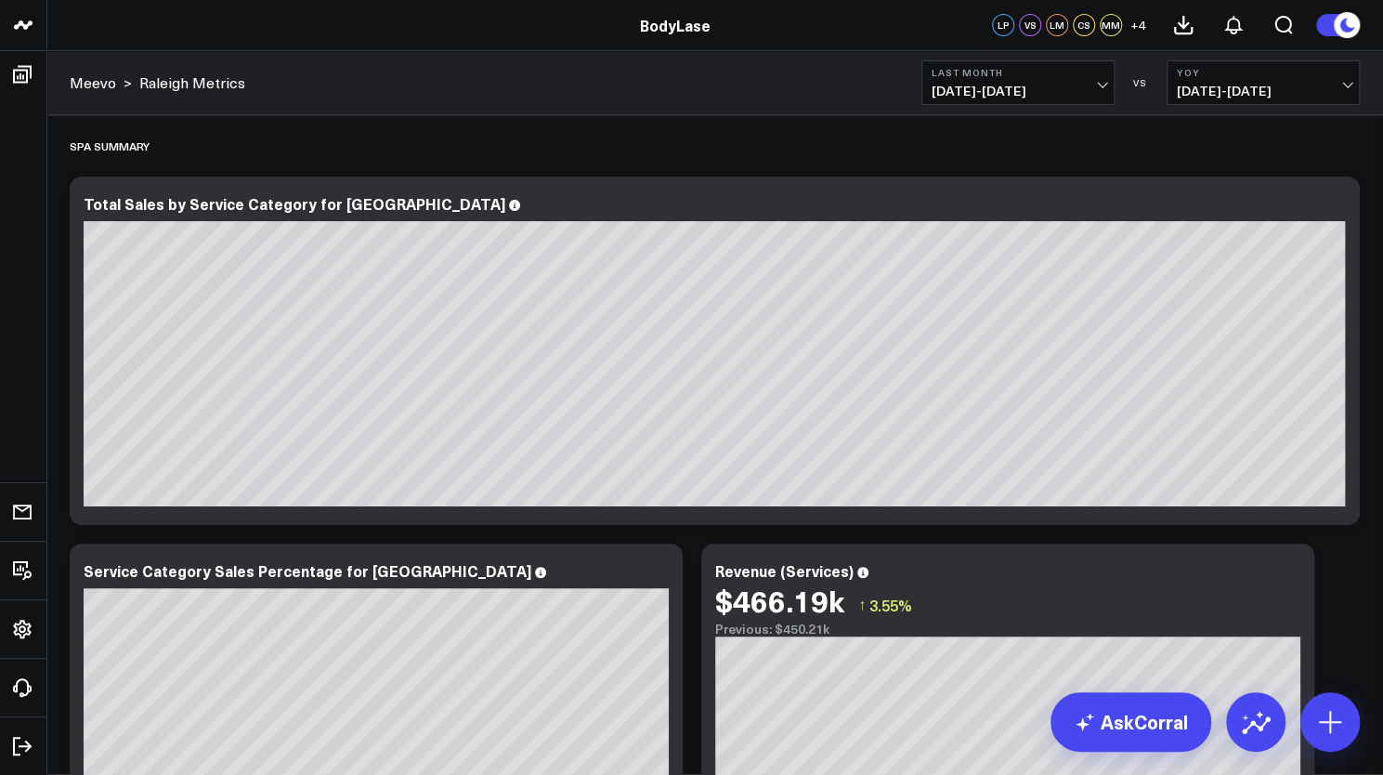
click at [1222, 84] on span "[DATE] - [DATE]" at bounding box center [1263, 91] width 173 height 15
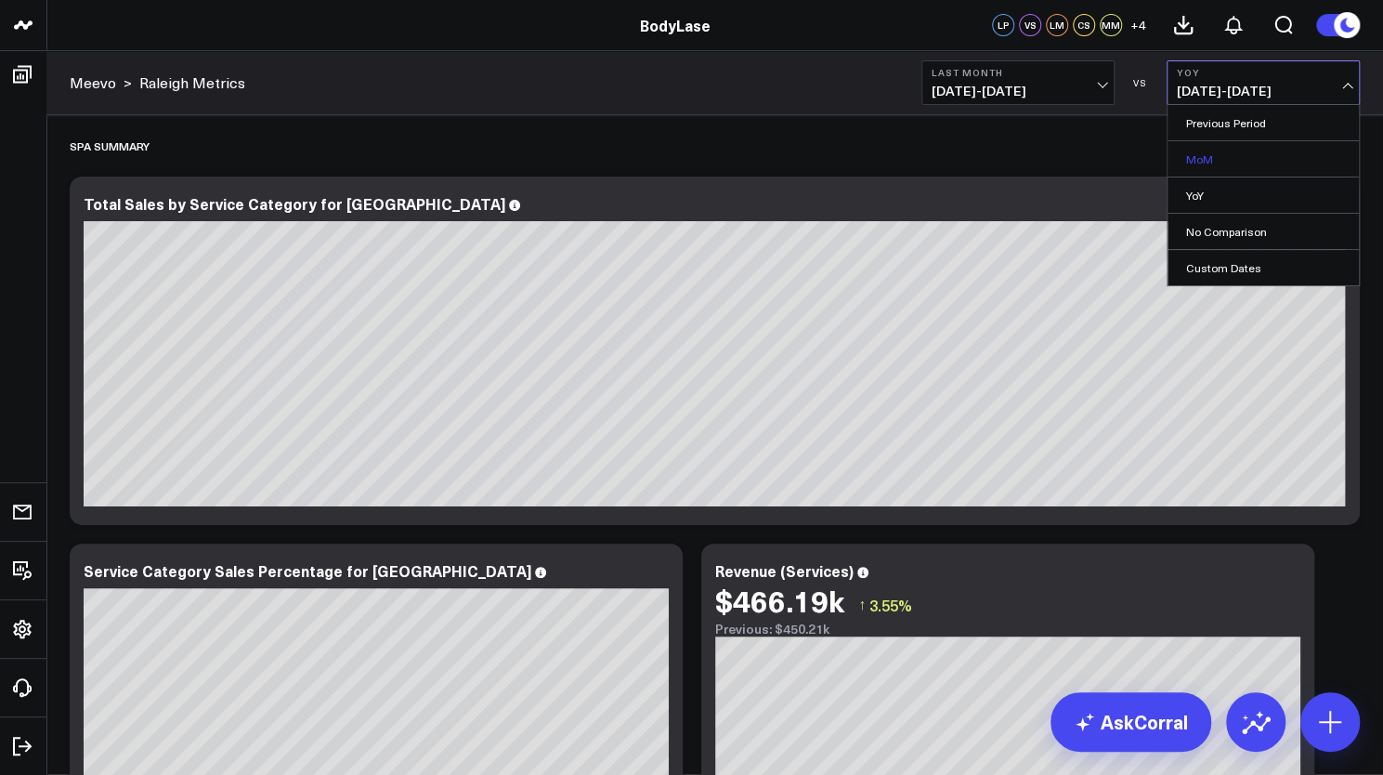
click at [1213, 150] on link "MoM" at bounding box center [1263, 158] width 191 height 35
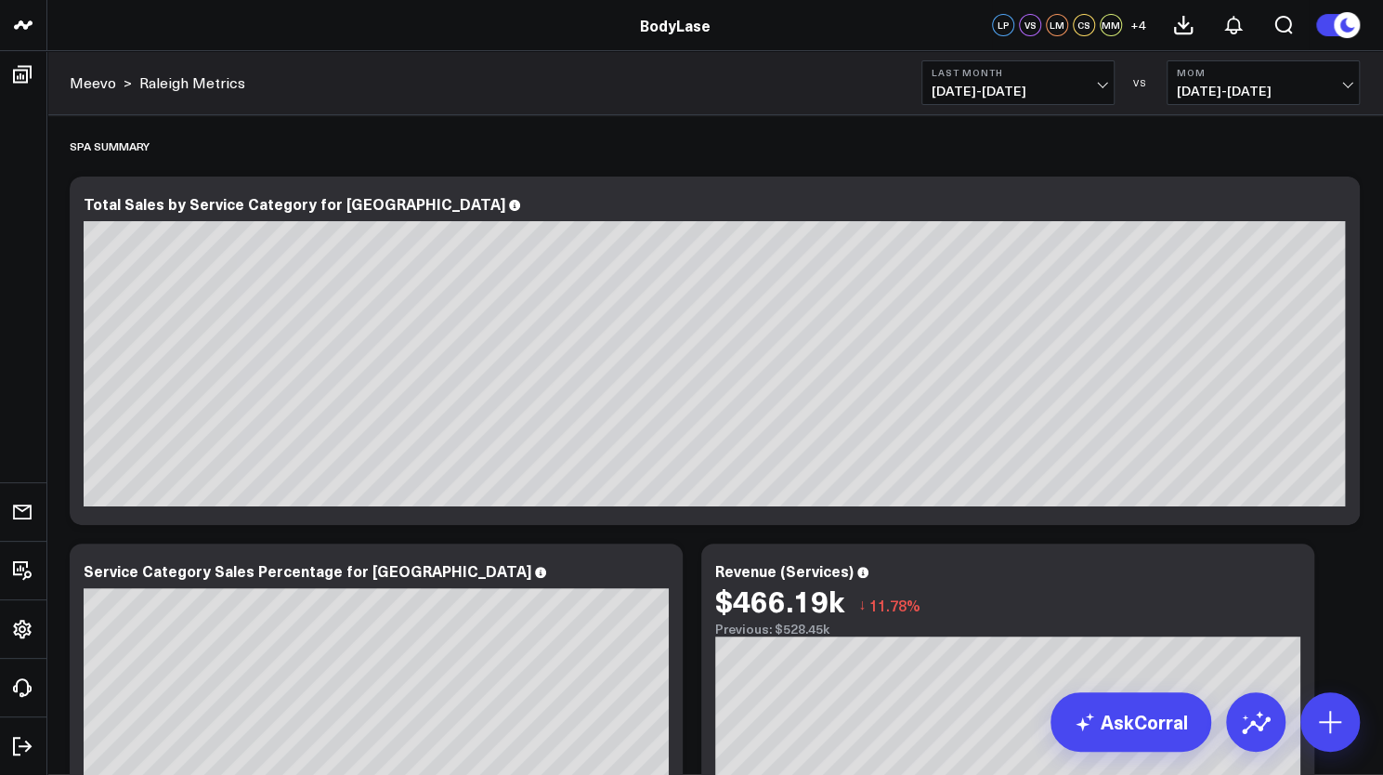
click at [1257, 96] on span "[DATE] - [DATE]" at bounding box center [1263, 91] width 173 height 15
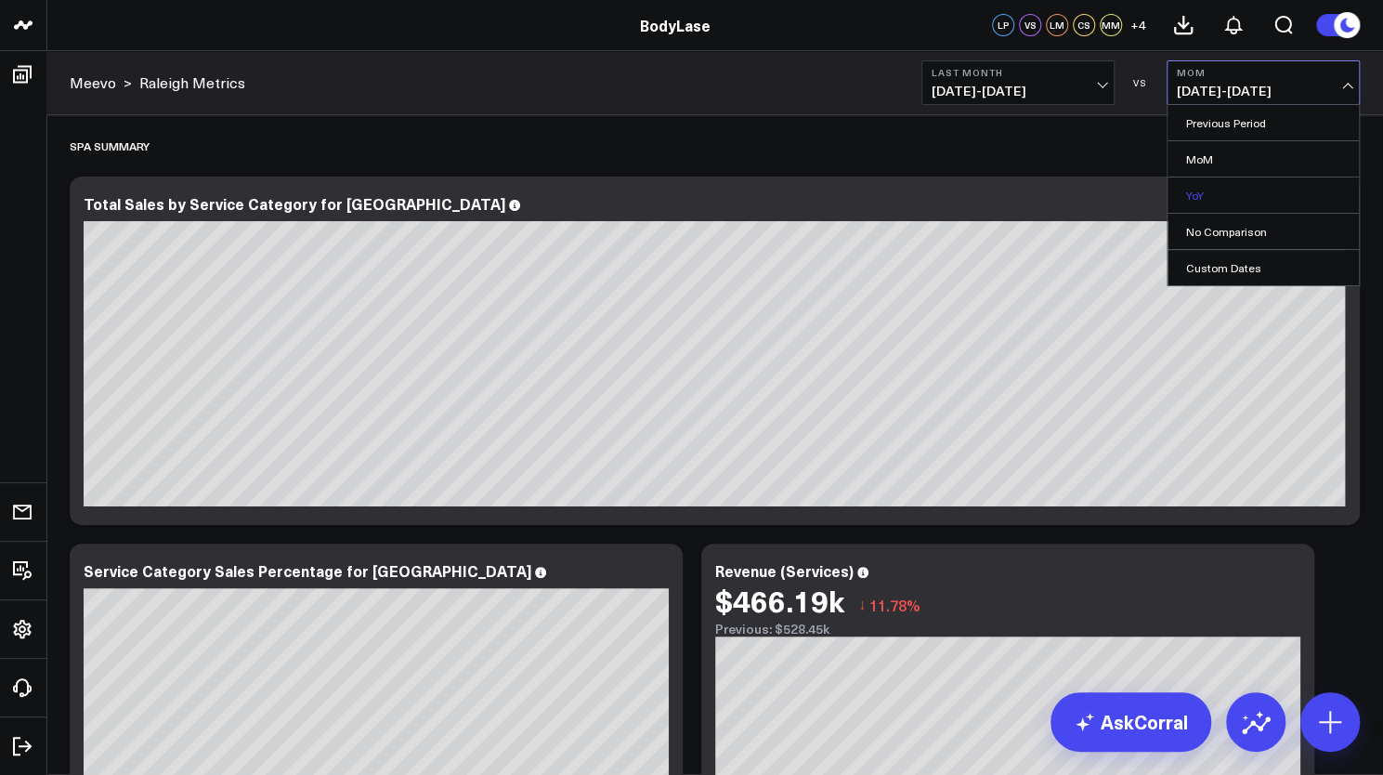
click at [1222, 190] on link "YoY" at bounding box center [1263, 194] width 191 height 35
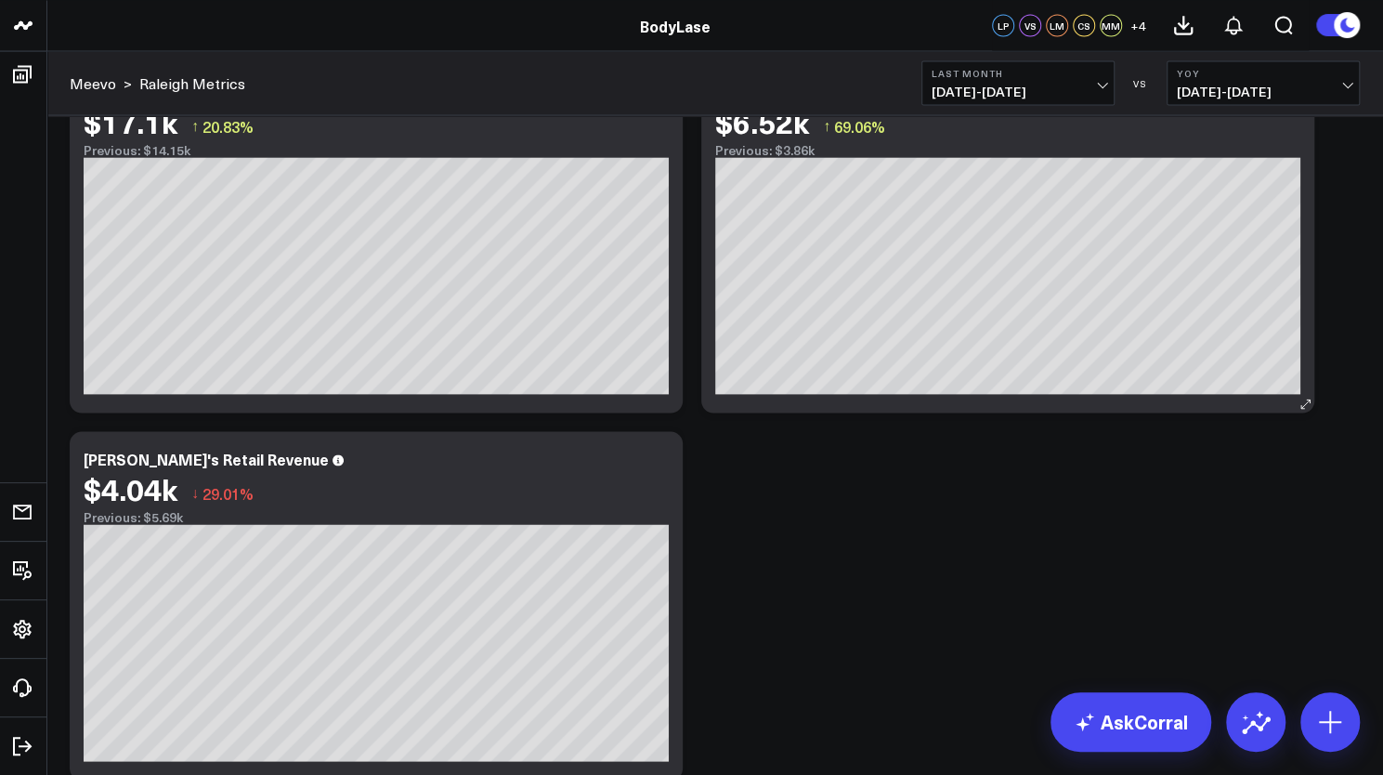
scroll to position [6214, 0]
